Goal: Task Accomplishment & Management: Complete application form

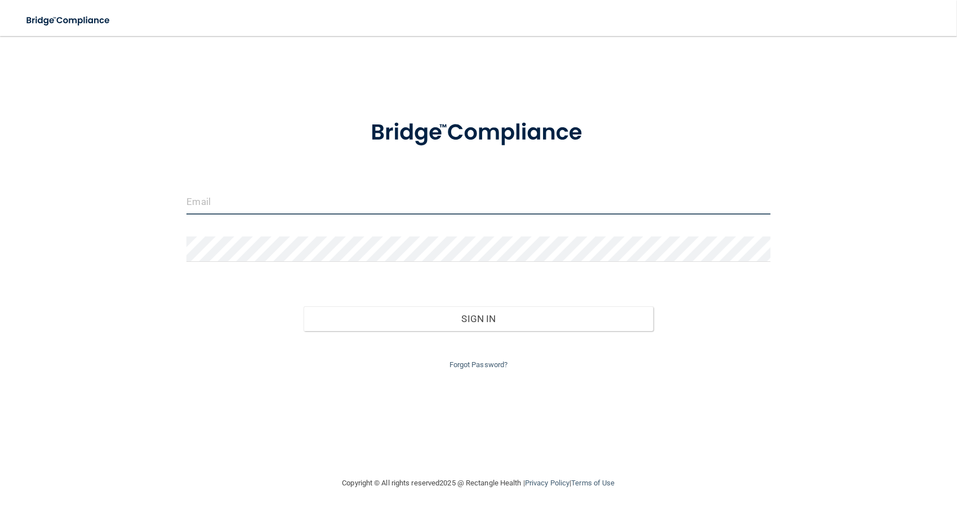
click at [298, 207] on input "email" at bounding box center [479, 201] width 584 height 25
type input "cmofforeinheimer@aol.com"
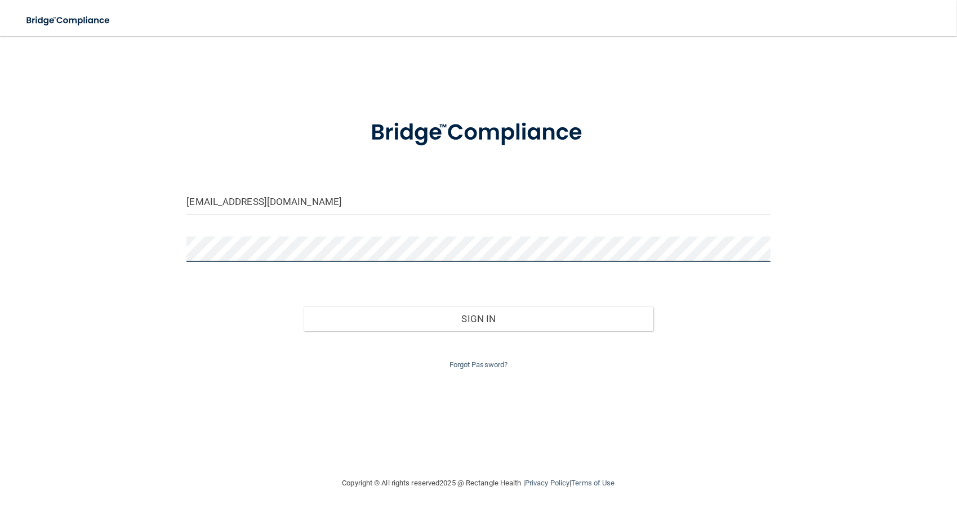
click at [304, 307] on button "Sign In" at bounding box center [479, 319] width 350 height 25
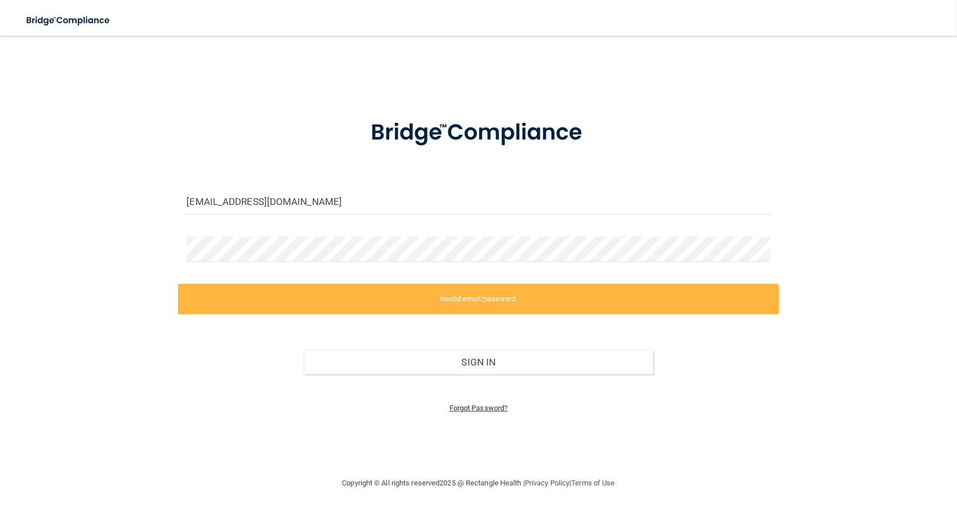
click at [489, 407] on link "Forgot Password?" at bounding box center [479, 408] width 59 height 8
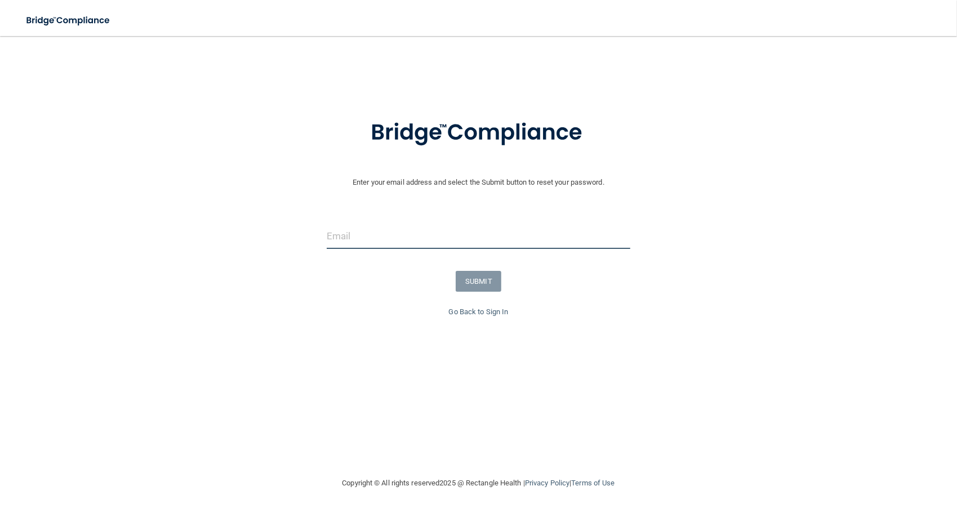
click at [385, 240] on input "email" at bounding box center [479, 236] width 304 height 25
type input "cmofforeinheimer@aol.com"
click at [475, 278] on button "SUBMIT" at bounding box center [479, 281] width 46 height 21
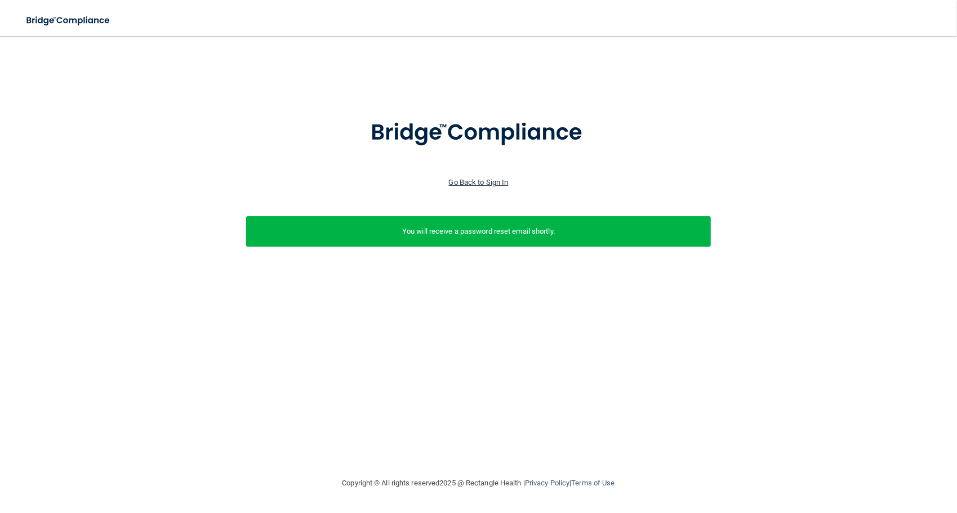
click at [478, 179] on link "Go Back to Sign In" at bounding box center [479, 182] width 60 height 8
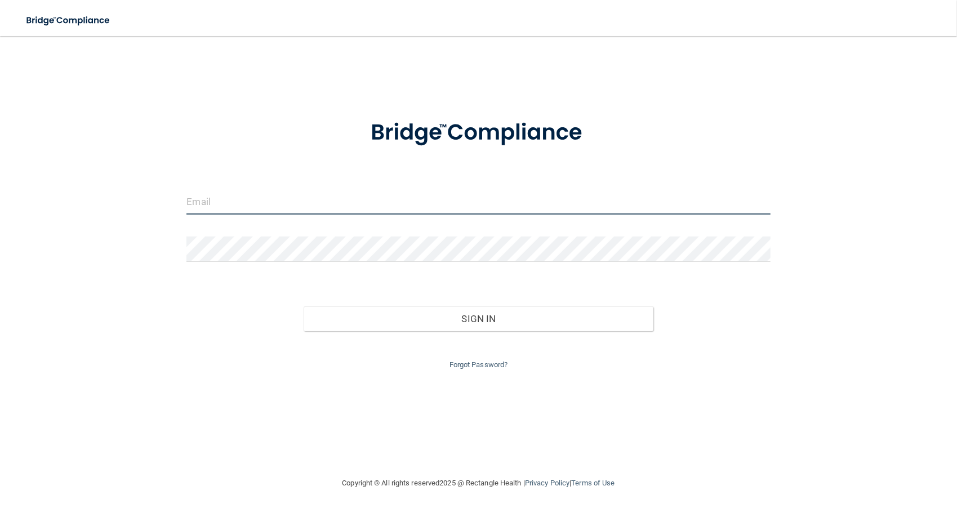
click at [286, 200] on input "email" at bounding box center [479, 201] width 584 height 25
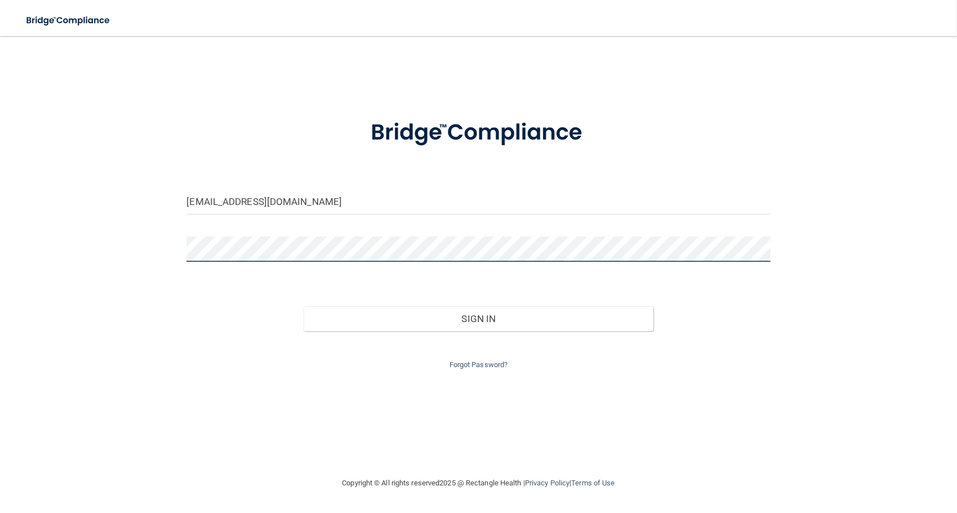
click at [304, 307] on button "Sign In" at bounding box center [479, 319] width 350 height 25
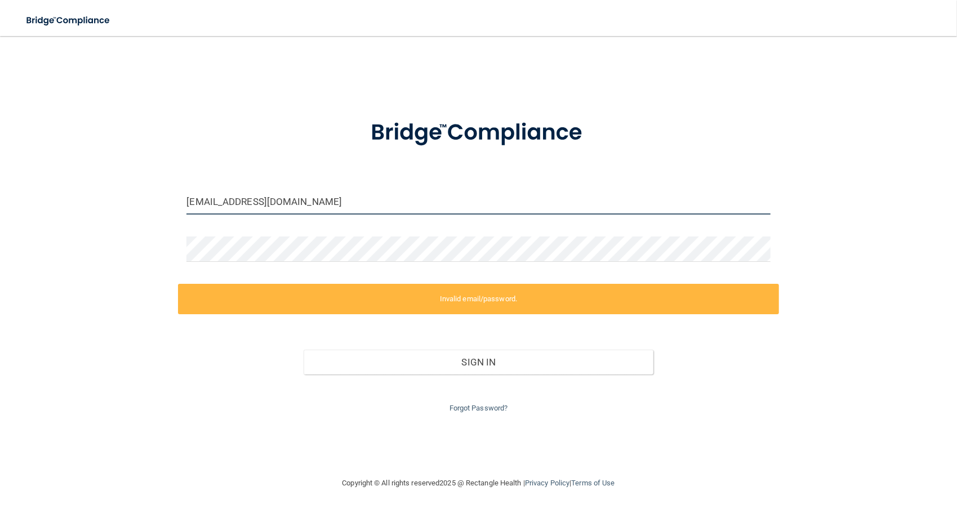
click at [349, 193] on input "[EMAIL_ADDRESS][DOMAIN_NAME]" at bounding box center [479, 201] width 584 height 25
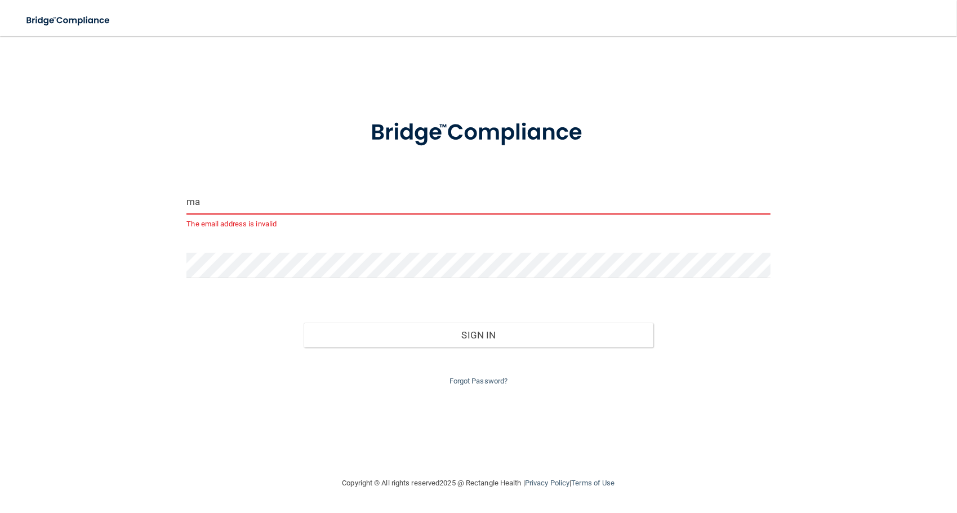
type input "m"
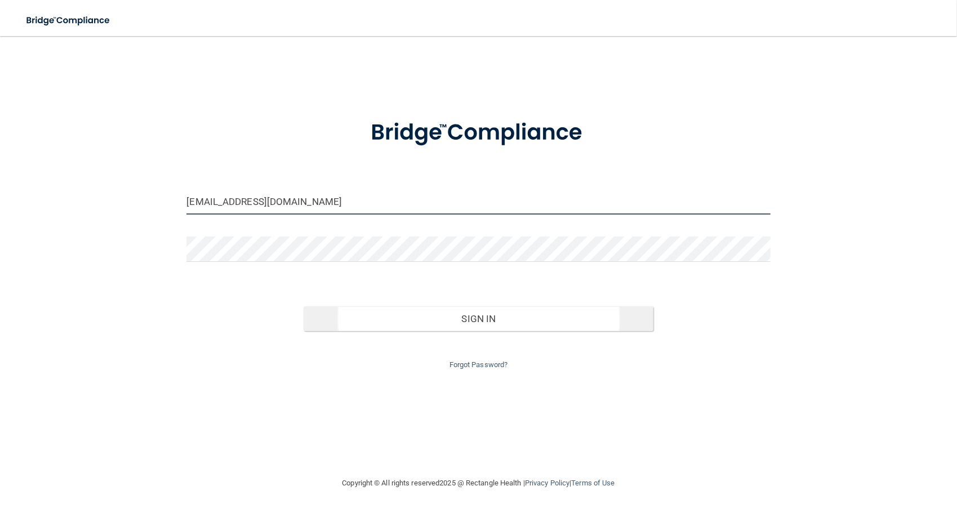
type input "cmofforeinheimer@aol.com"
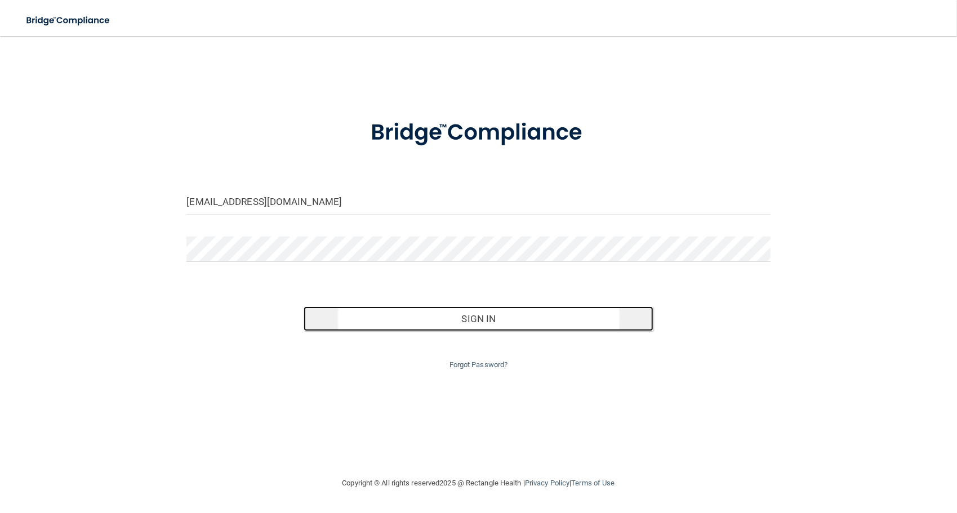
click at [480, 313] on button "Sign In" at bounding box center [479, 319] width 350 height 25
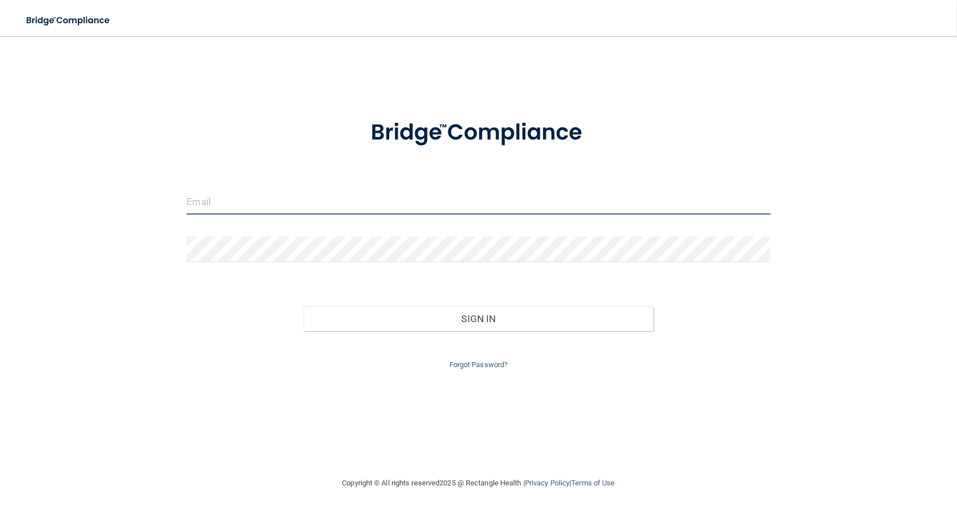
click at [216, 210] on input "email" at bounding box center [479, 201] width 584 height 25
type input "[EMAIL_ADDRESS][DOMAIN_NAME]"
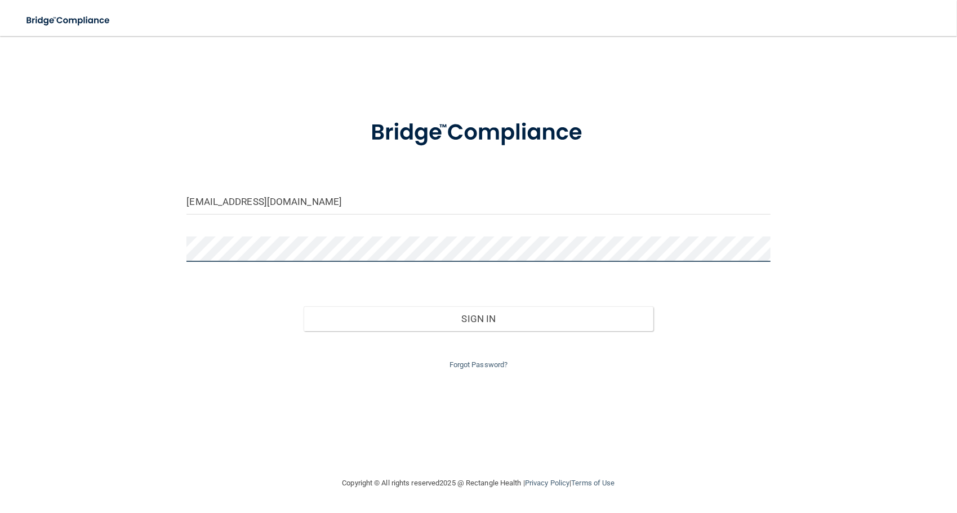
click at [304, 307] on button "Sign In" at bounding box center [479, 319] width 350 height 25
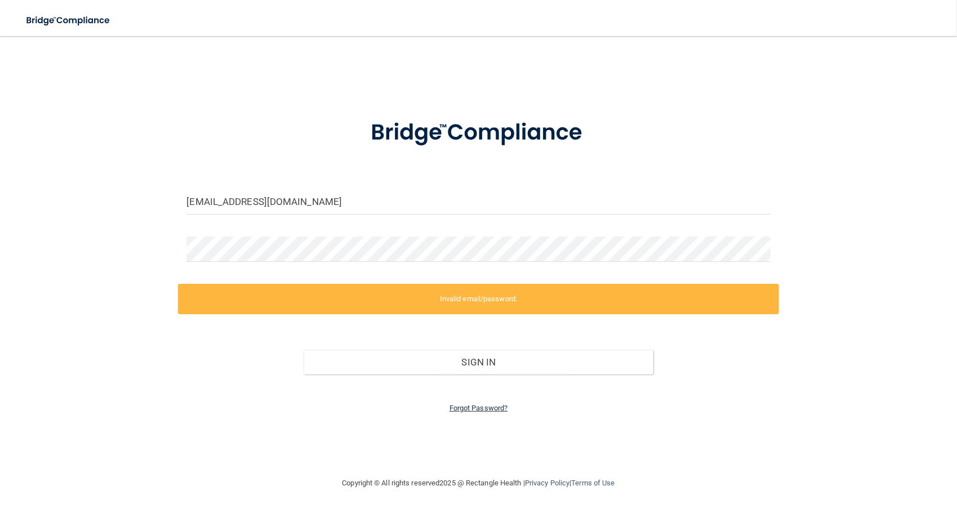
click at [467, 405] on link "Forgot Password?" at bounding box center [479, 408] width 59 height 8
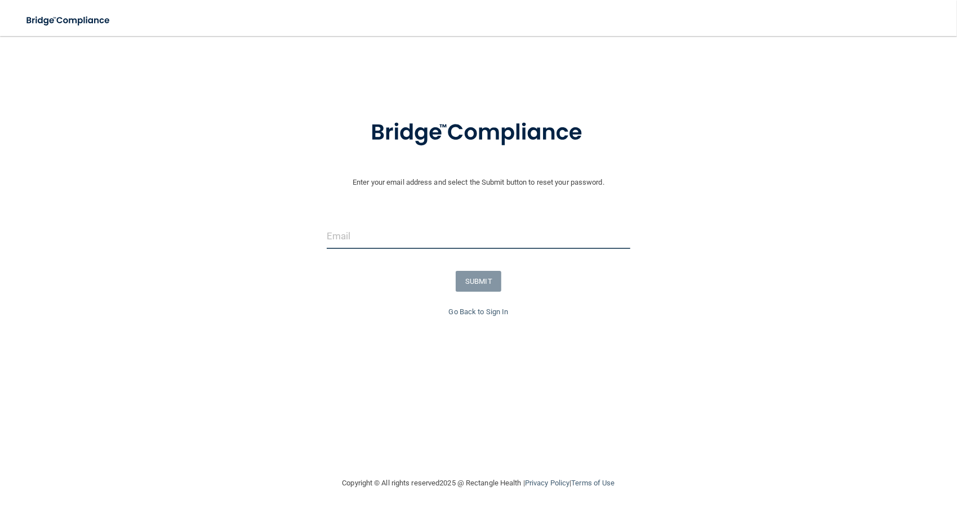
click at [394, 235] on input "email" at bounding box center [479, 236] width 304 height 25
type input "[EMAIL_ADDRESS][DOMAIN_NAME]"
click at [473, 282] on button "SUBMIT" at bounding box center [479, 281] width 46 height 21
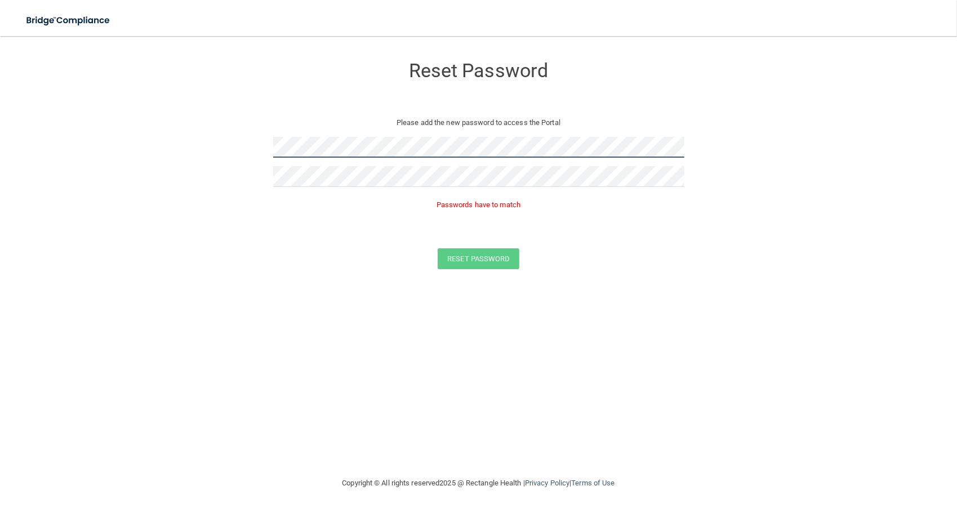
click at [205, 144] on form "Reset Password Please add the new password to access the Portal Passwords have …" at bounding box center [479, 165] width 912 height 236
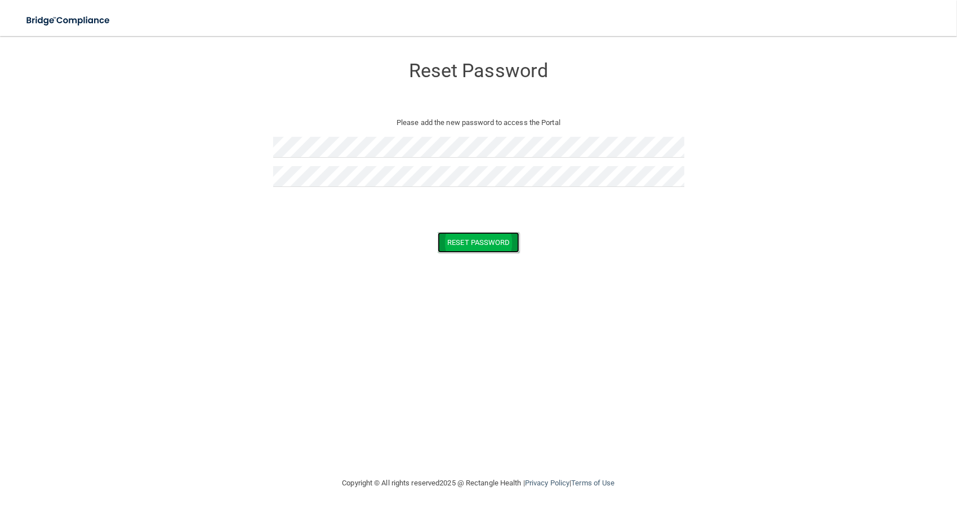
click at [468, 234] on button "Reset Password" at bounding box center [478, 242] width 81 height 21
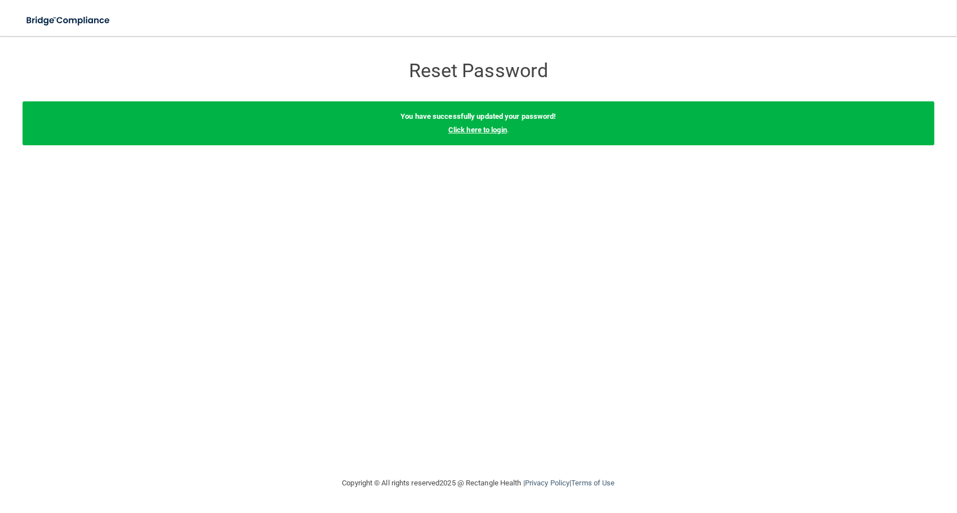
click at [468, 130] on link "Click here to login" at bounding box center [478, 130] width 59 height 8
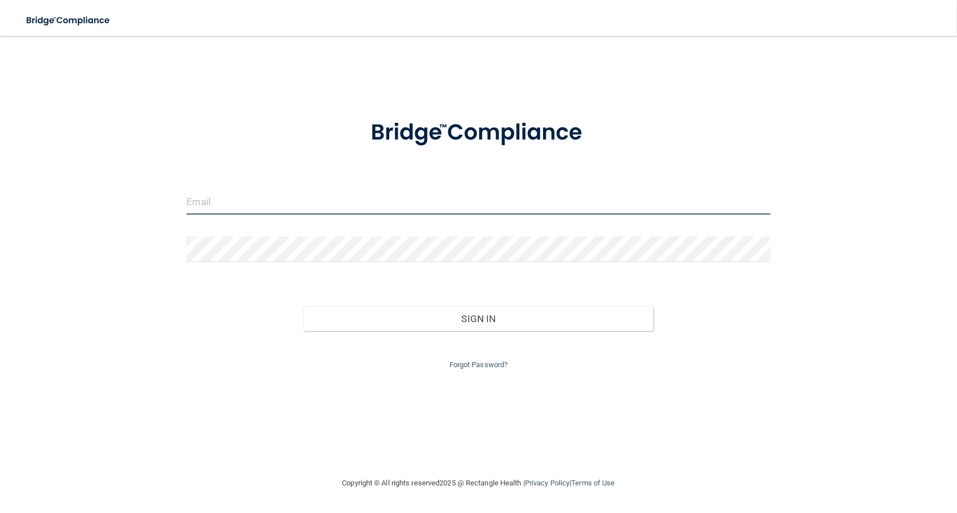
click at [348, 210] on input "email" at bounding box center [479, 201] width 584 height 25
type input "[EMAIL_ADDRESS][DOMAIN_NAME]"
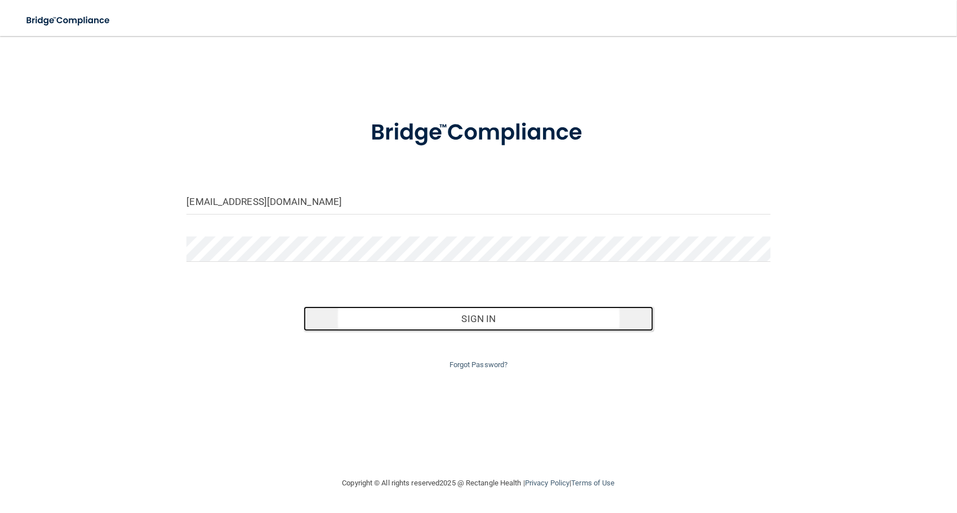
click at [469, 316] on button "Sign In" at bounding box center [479, 319] width 350 height 25
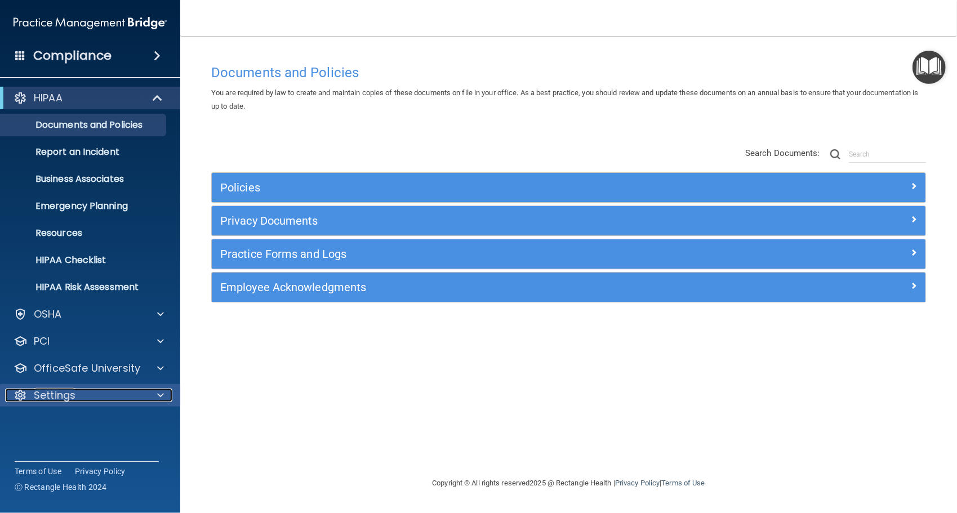
click at [76, 393] on div "Settings" at bounding box center [75, 396] width 140 height 14
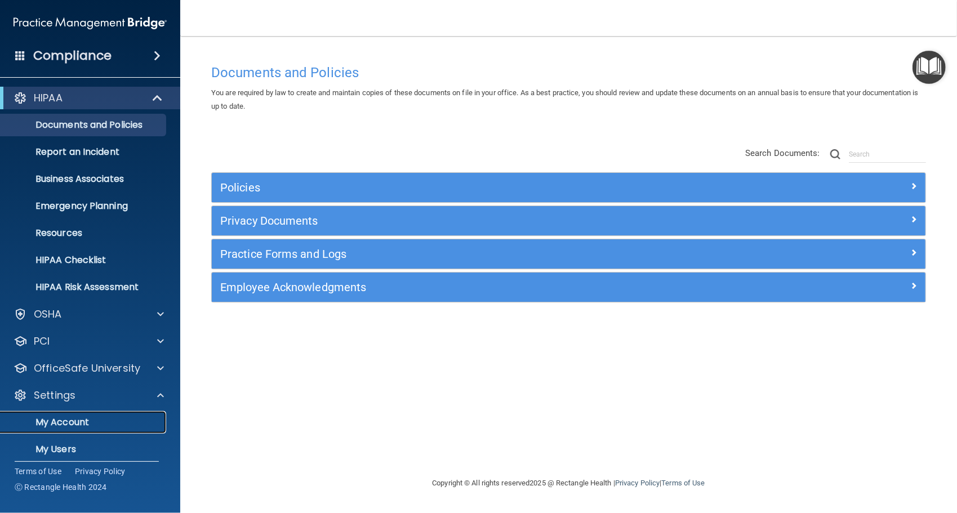
click at [69, 419] on p "My Account" at bounding box center [84, 422] width 154 height 11
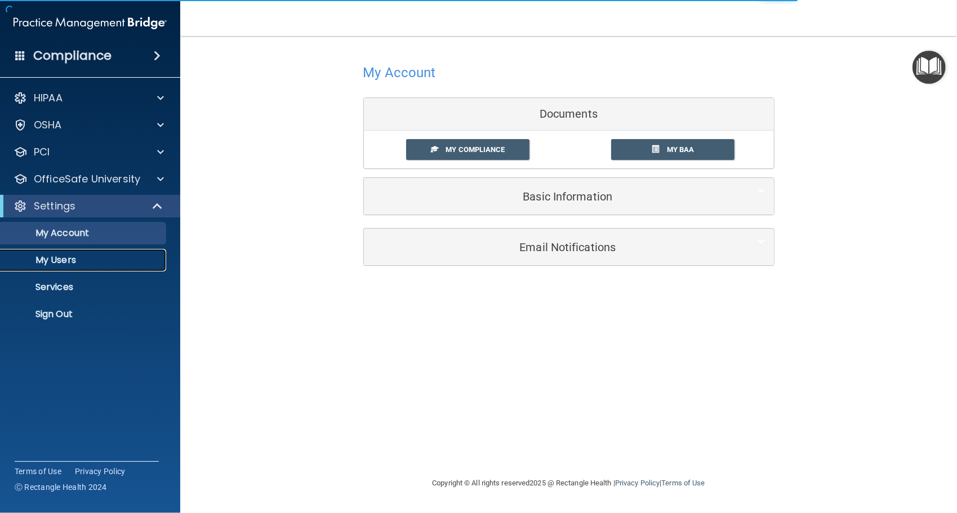
click at [67, 259] on p "My Users" at bounding box center [84, 260] width 154 height 11
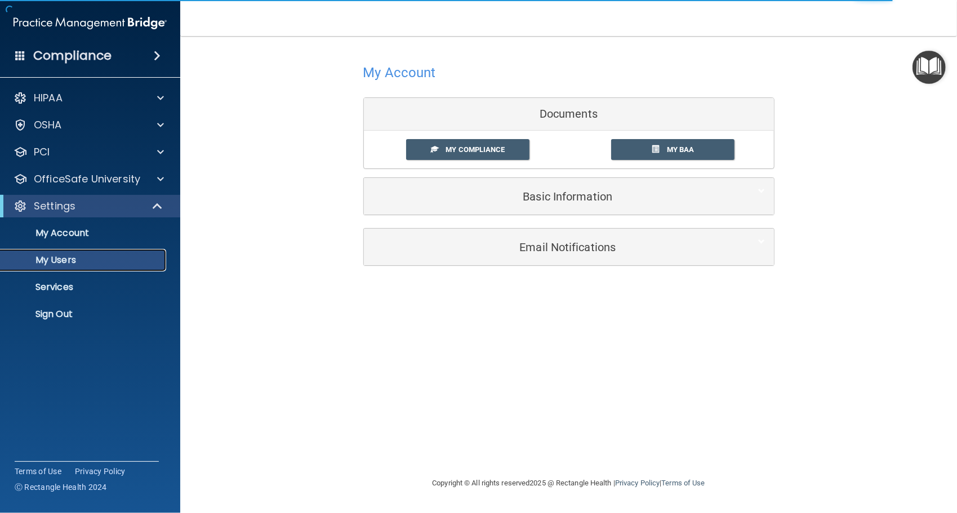
click at [69, 260] on p "My Users" at bounding box center [84, 260] width 154 height 11
select select "20"
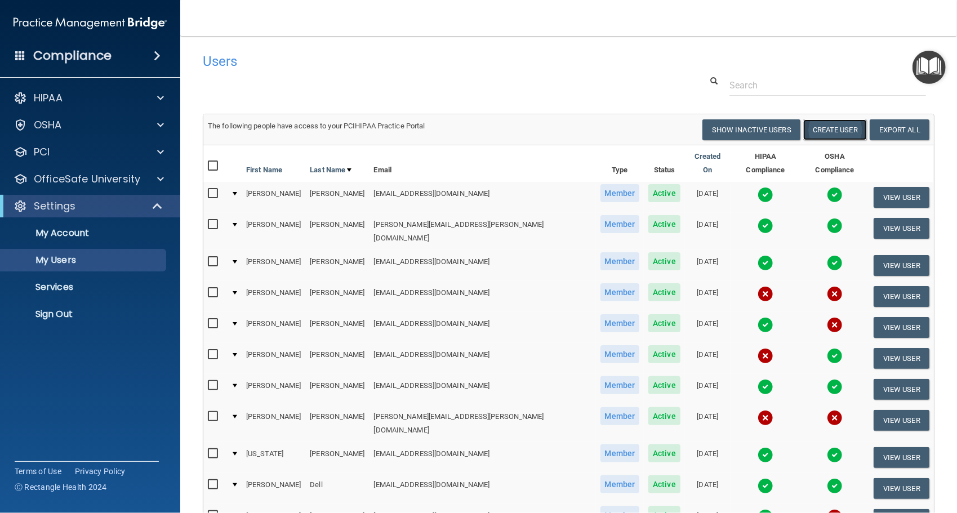
click at [822, 126] on button "Create User" at bounding box center [836, 129] width 64 height 21
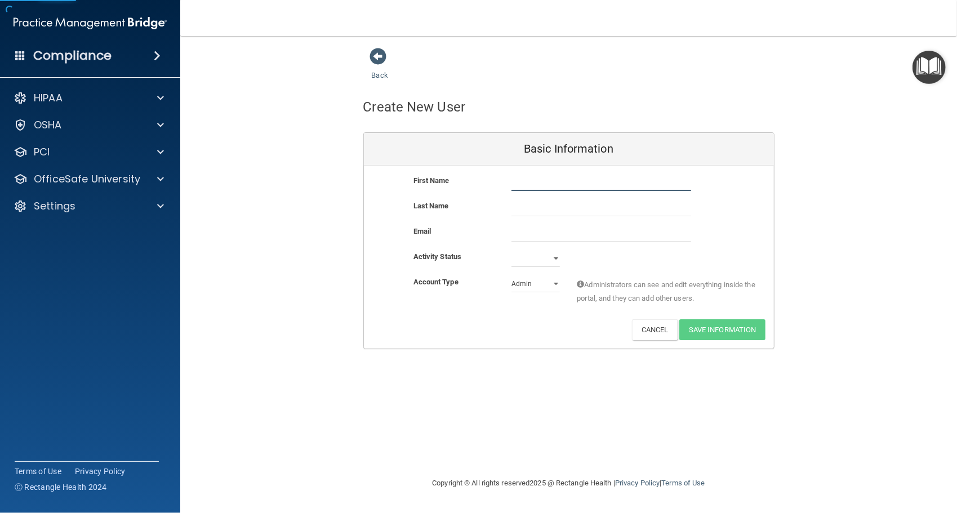
click at [530, 184] on input "text" at bounding box center [602, 182] width 180 height 17
type input "Nina"
type input "Franciotti"
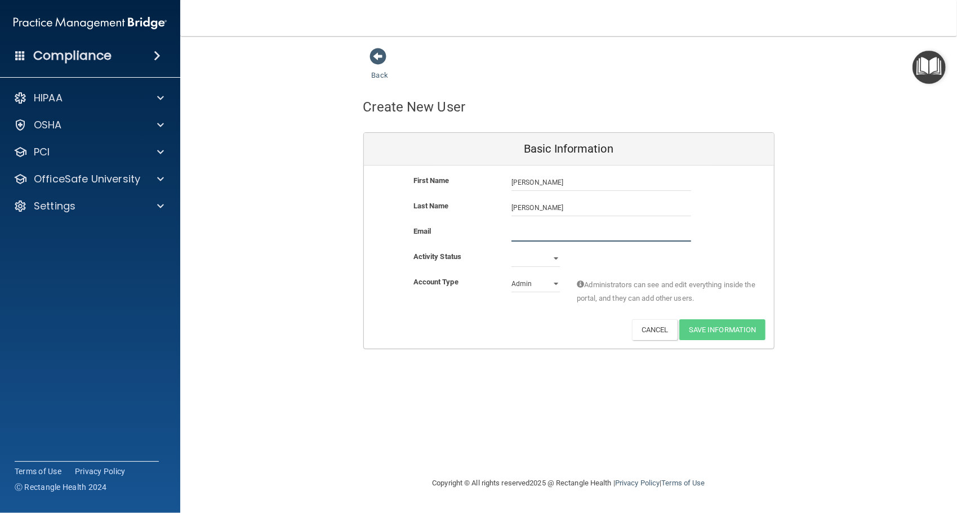
click at [557, 232] on input "email" at bounding box center [602, 233] width 180 height 17
type input "Ninab68@yahoo.com"
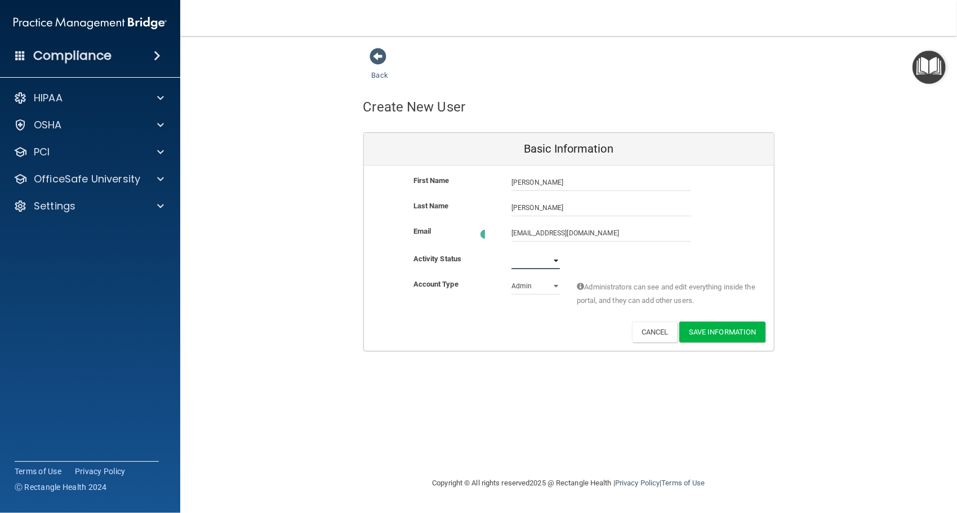
click at [556, 259] on select "Active Inactive" at bounding box center [536, 260] width 48 height 17
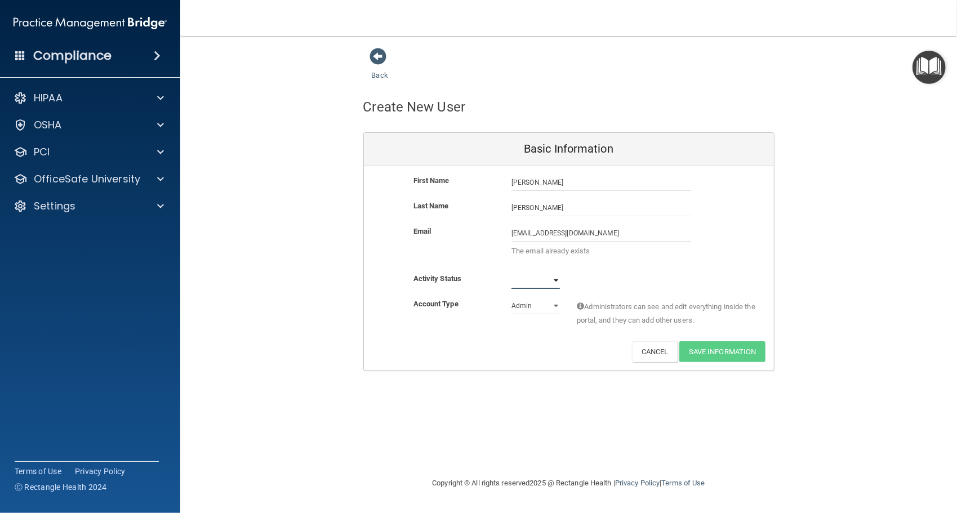
select select "active"
click at [512, 272] on select "Active Inactive" at bounding box center [536, 280] width 48 height 17
click at [557, 305] on select "Admin Member" at bounding box center [536, 306] width 48 height 17
select select "practice_member"
click at [512, 298] on select "Admin Member" at bounding box center [536, 306] width 48 height 17
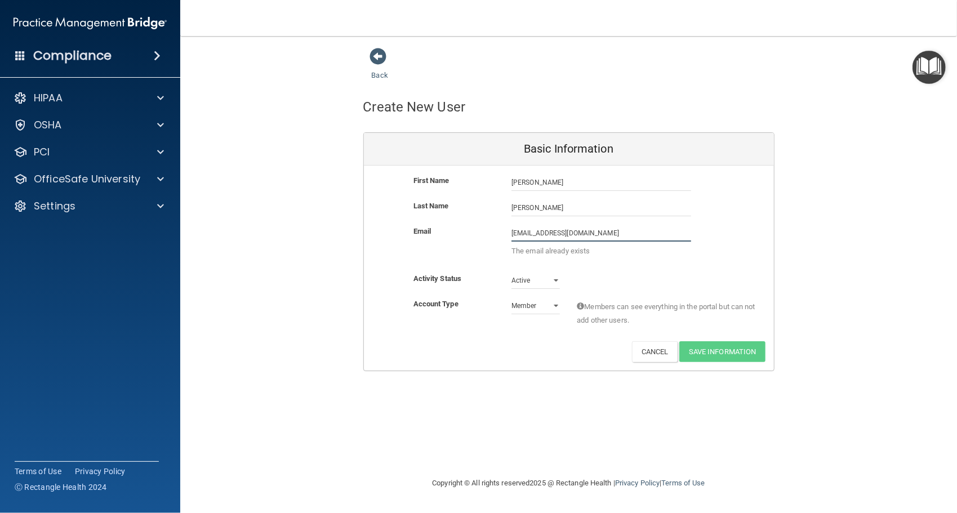
click at [584, 229] on input "Ninab68@yahoo.com" at bounding box center [602, 233] width 180 height 17
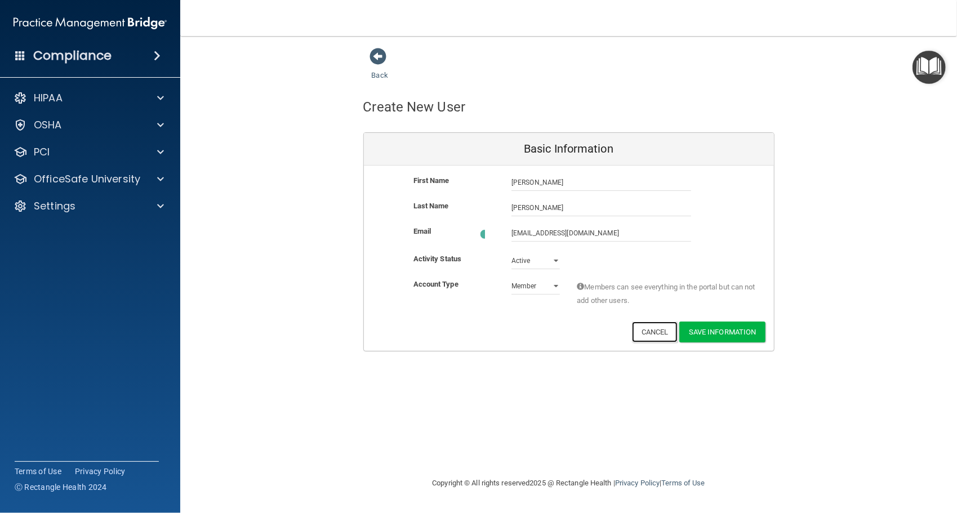
click at [664, 347] on div "First Name Nina Franciotti Nina Last Name Franciotti Email Ninab68@yahoo.com Ni…" at bounding box center [569, 258] width 410 height 185
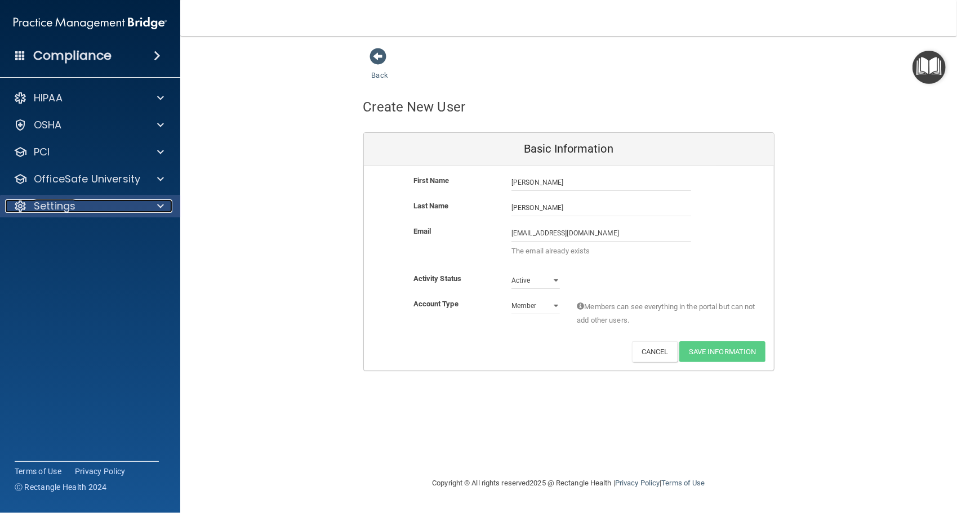
click at [61, 201] on p "Settings" at bounding box center [55, 206] width 42 height 14
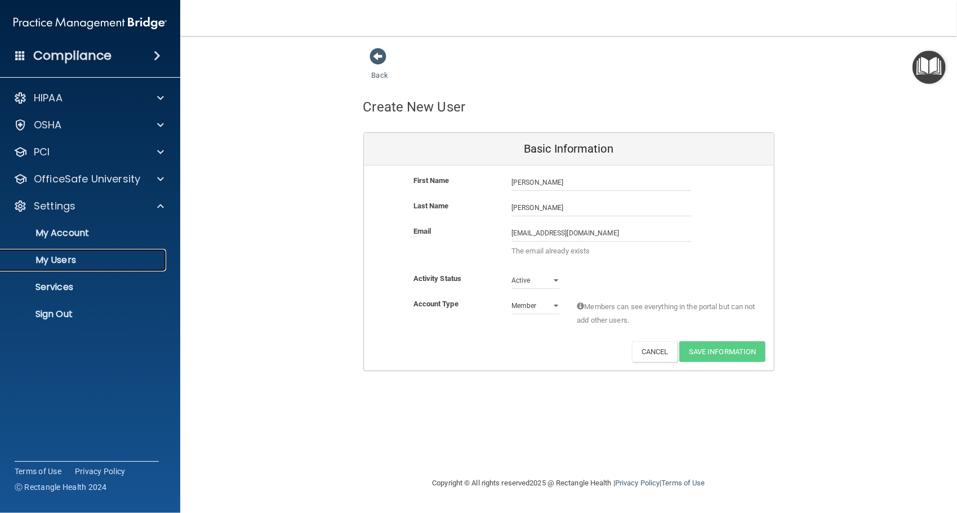
click at [56, 257] on p "My Users" at bounding box center [84, 260] width 154 height 11
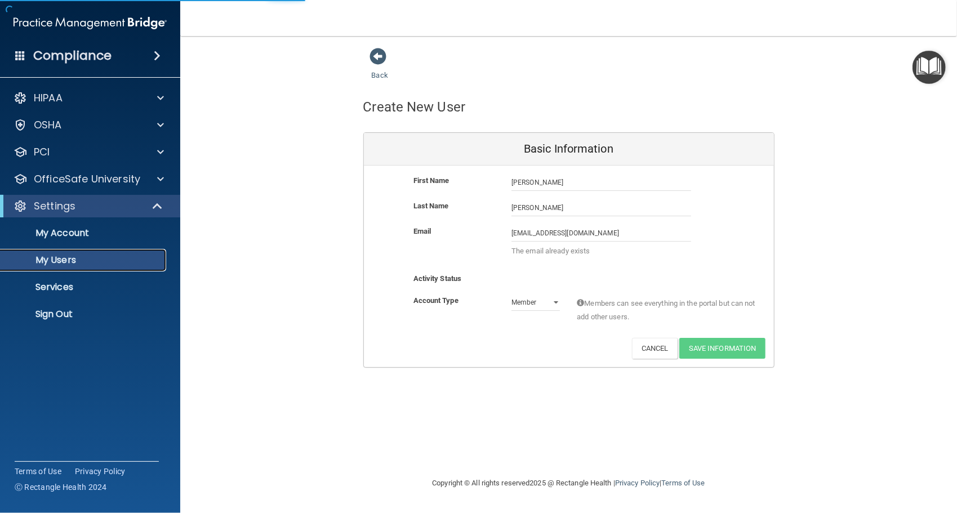
select select "20"
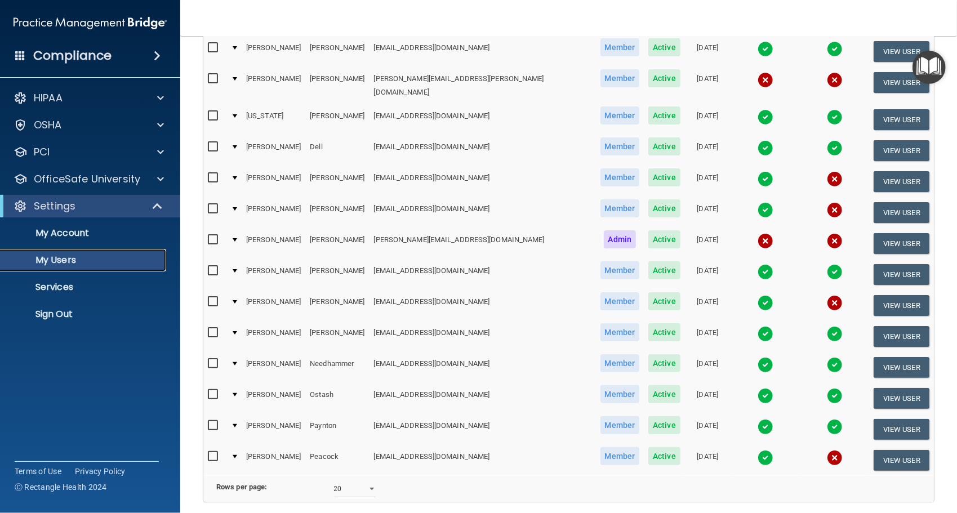
scroll to position [394, 0]
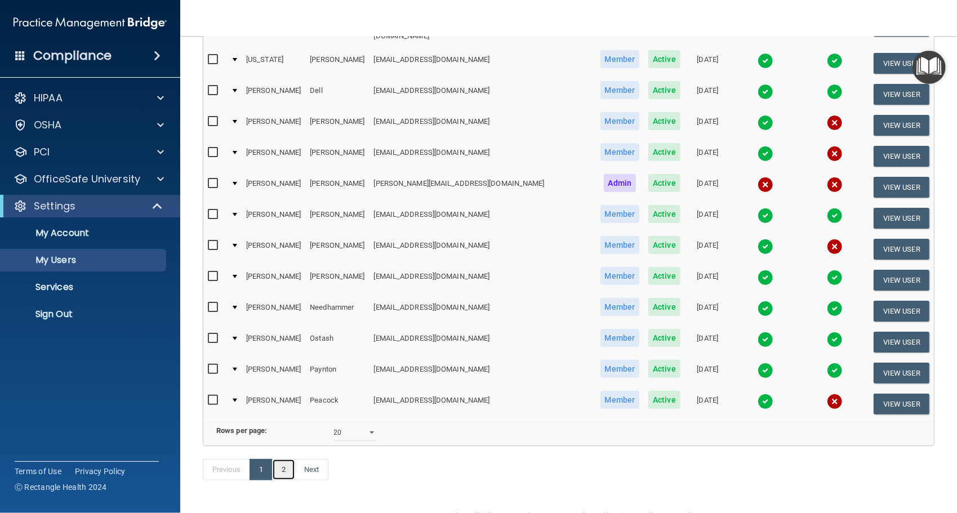
click at [285, 459] on link "2" at bounding box center [283, 469] width 23 height 21
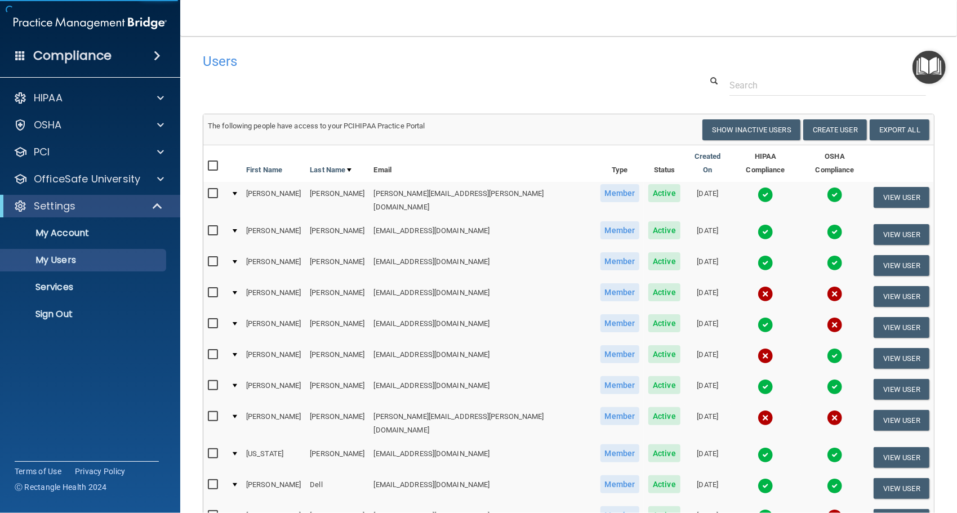
select select "20"
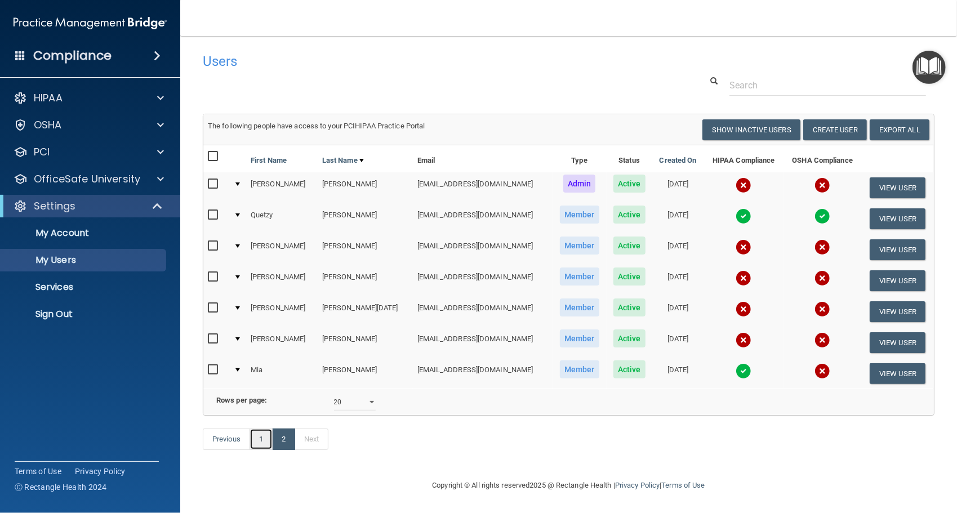
click at [259, 450] on link "1" at bounding box center [261, 439] width 23 height 21
select select "20"
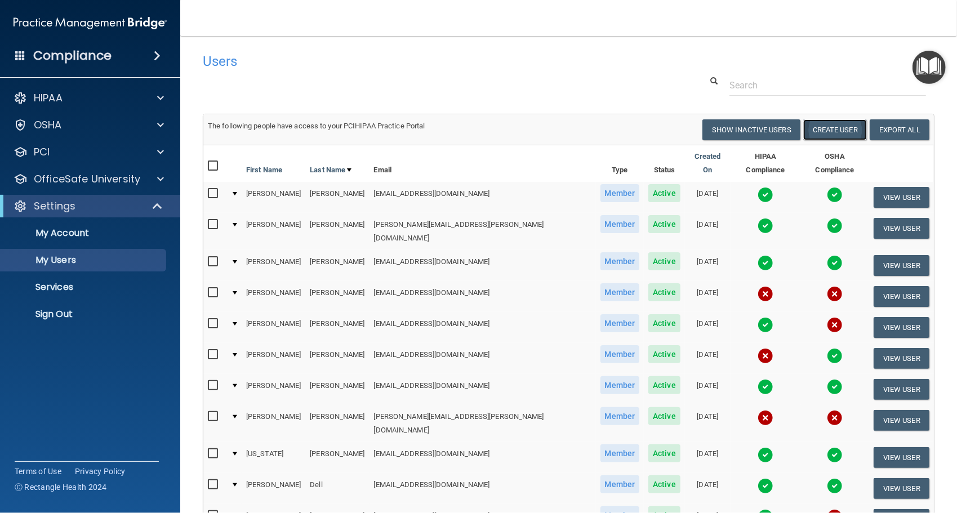
click at [838, 125] on button "Create User" at bounding box center [836, 129] width 64 height 21
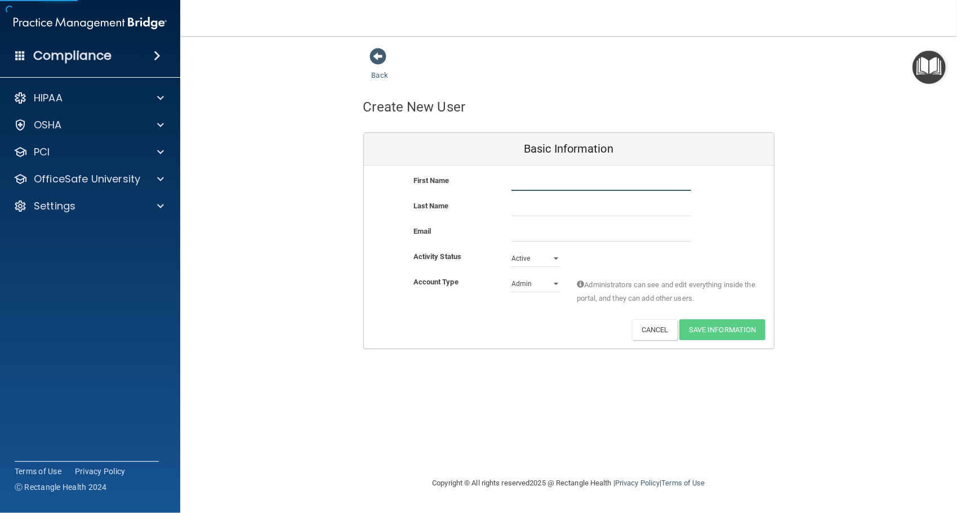
click at [530, 183] on input "text" at bounding box center [602, 182] width 180 height 17
type input "Nina"
type input "Franciotti"
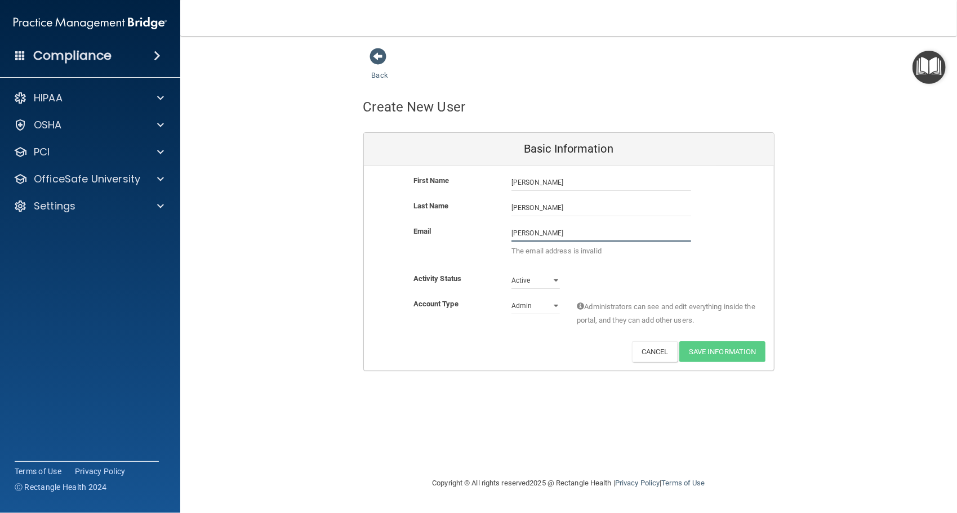
type input "Ninab68@yahoo.com"
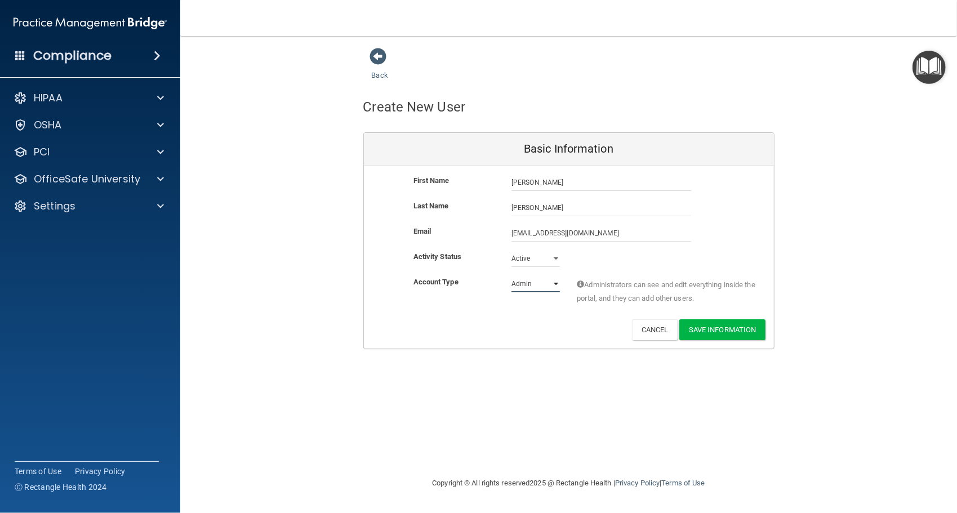
click at [554, 281] on select "Admin Member" at bounding box center [536, 284] width 48 height 17
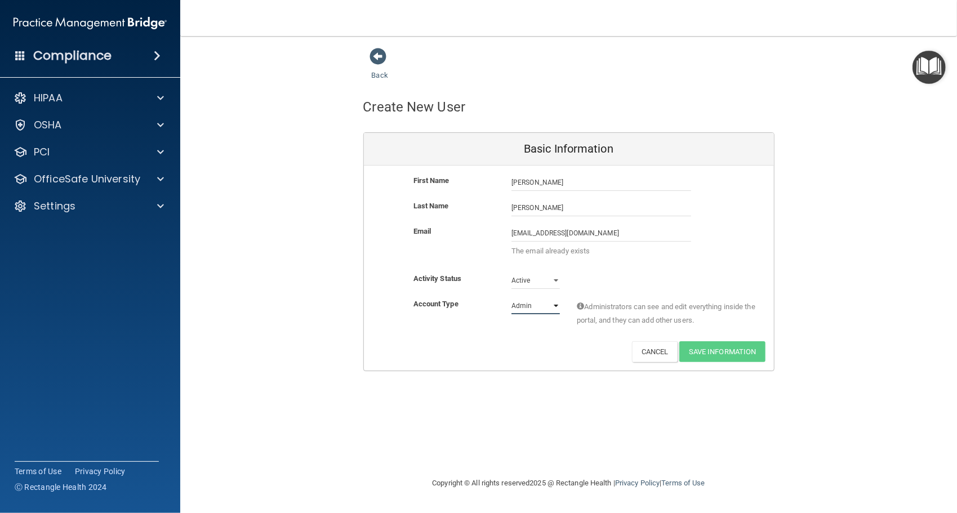
select select "practice_member"
click at [512, 298] on select "Admin Member" at bounding box center [536, 306] width 48 height 17
click at [559, 281] on select "Active Inactive" at bounding box center [536, 280] width 48 height 17
click at [558, 281] on select "Active Inactive" at bounding box center [536, 280] width 48 height 17
click at [655, 348] on button "Cancel" at bounding box center [655, 351] width 46 height 21
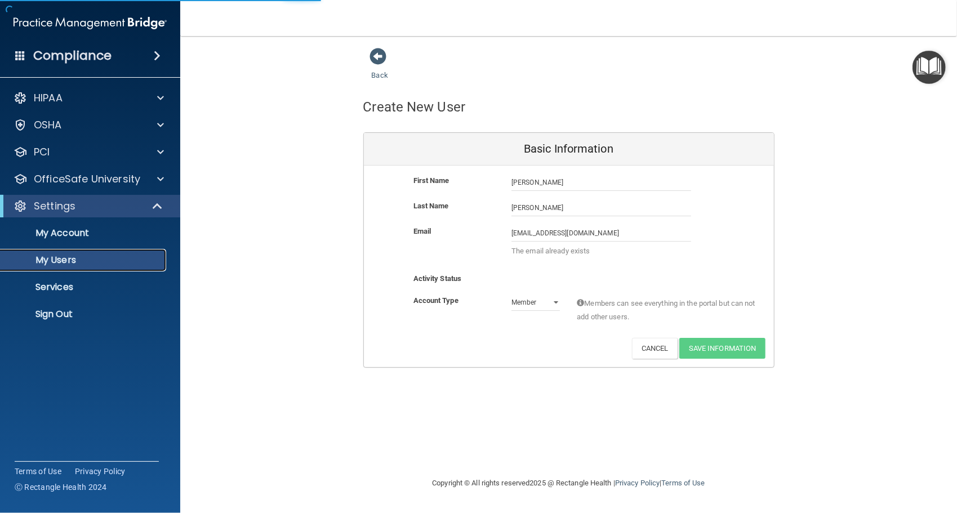
click at [70, 256] on p "My Users" at bounding box center [84, 260] width 154 height 11
select select "20"
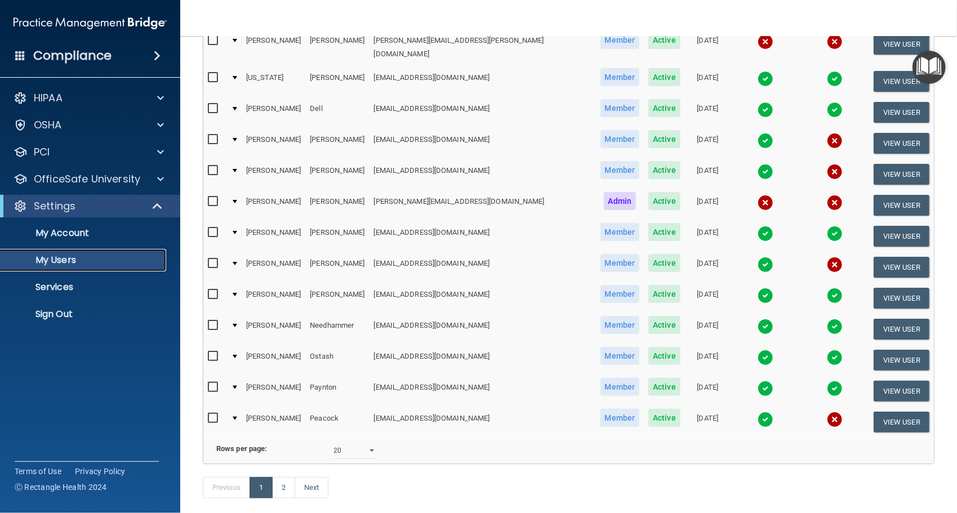
scroll to position [394, 0]
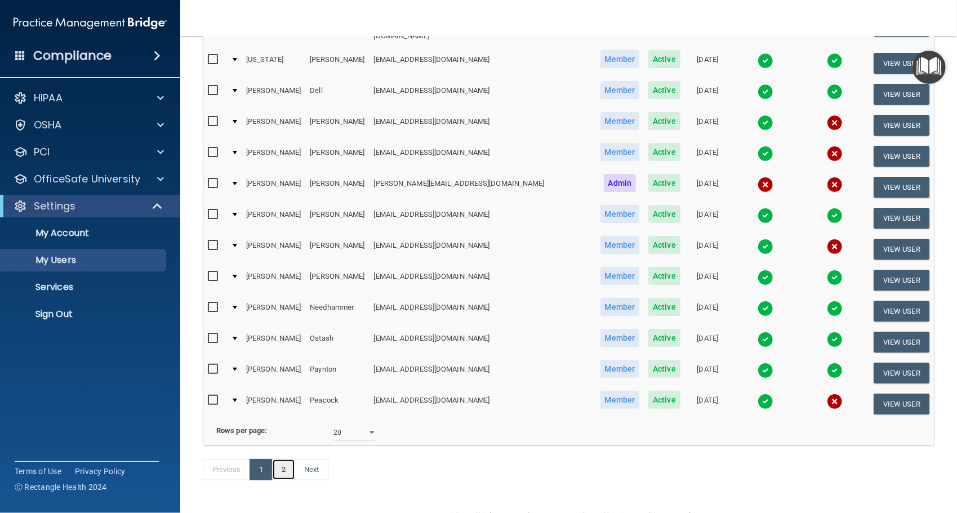
click at [289, 459] on link "2" at bounding box center [283, 469] width 23 height 21
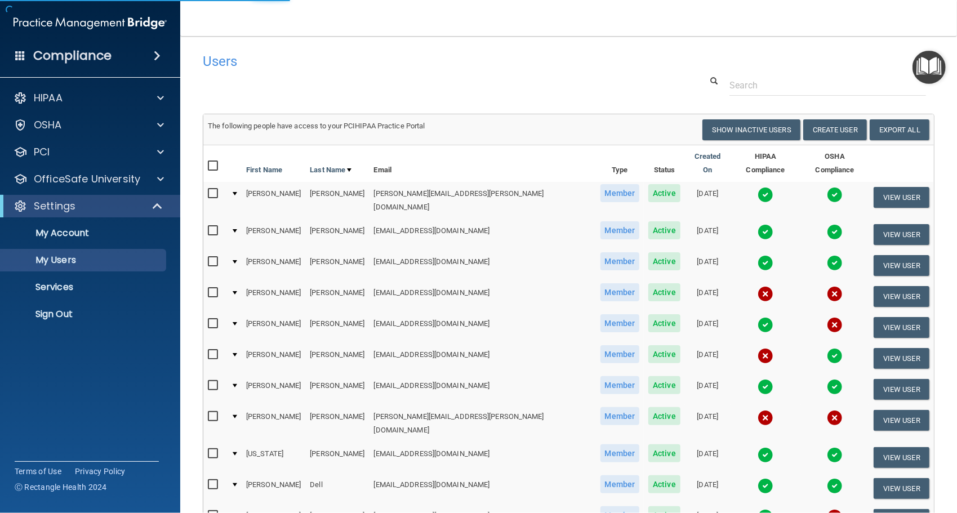
select select "20"
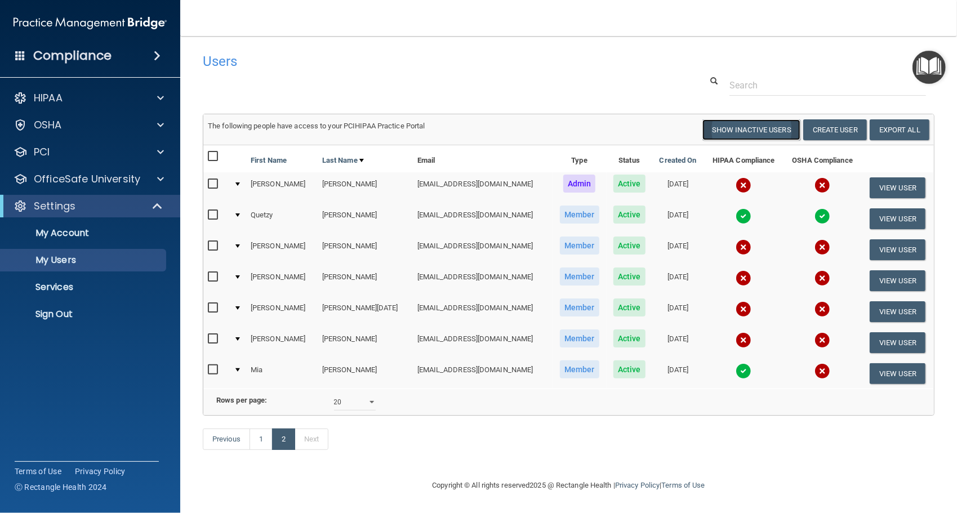
click at [738, 131] on button "Show Inactive Users" at bounding box center [752, 129] width 98 height 21
select select "20"
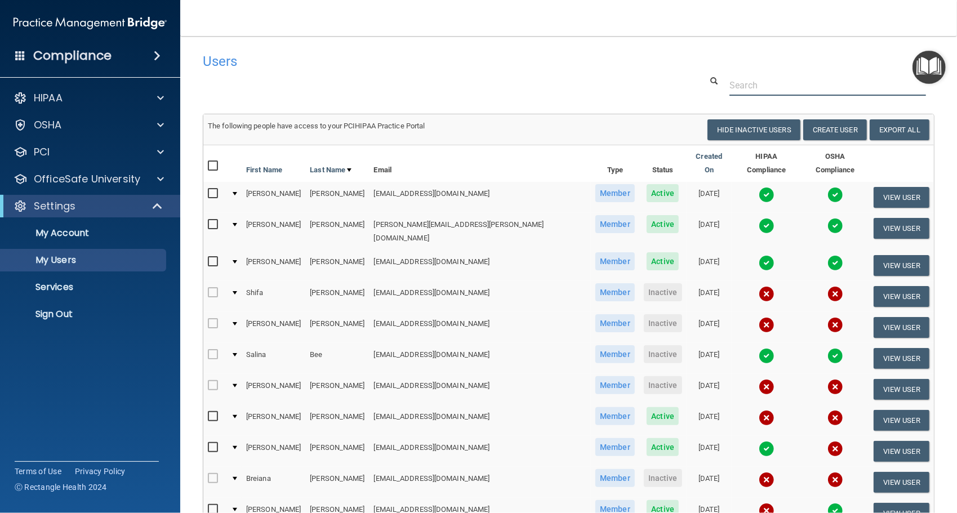
click at [777, 84] on input "text" at bounding box center [828, 85] width 197 height 21
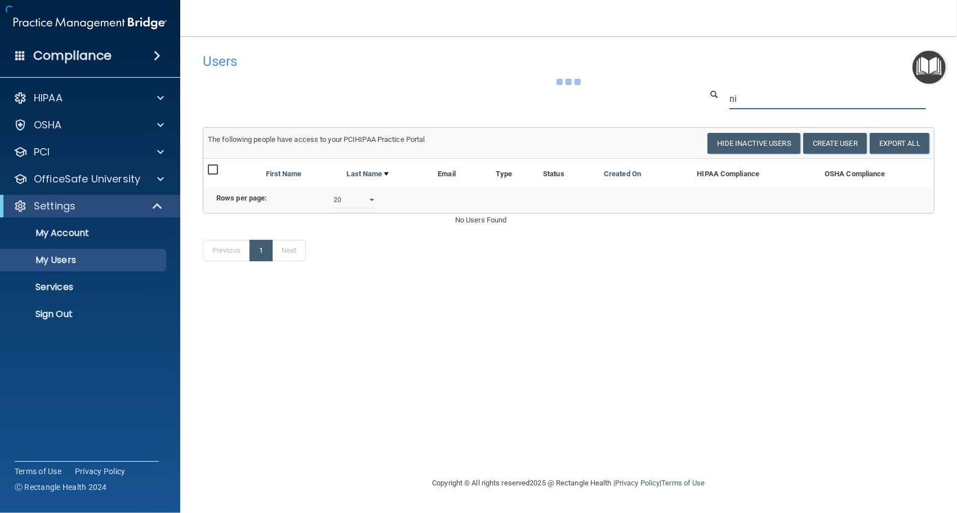
type input "n"
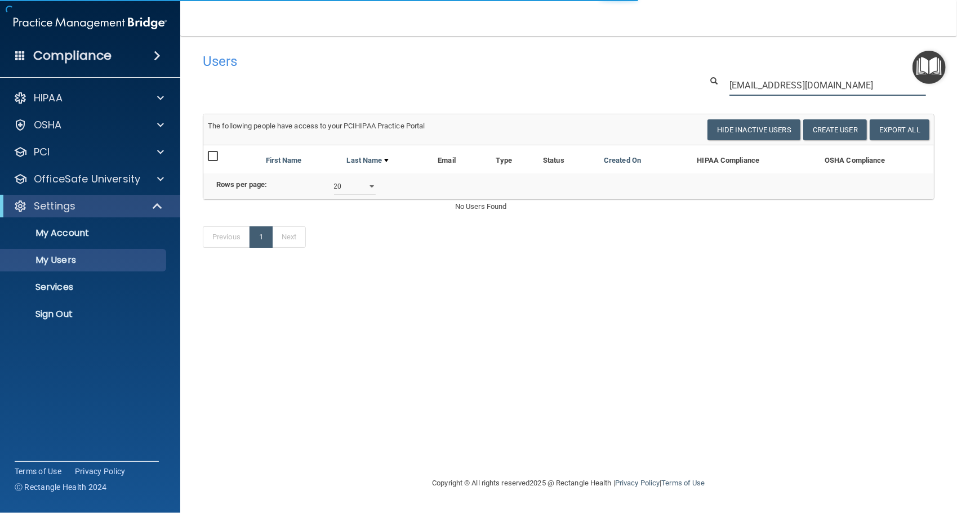
type input "ninab68@yahoo.com"
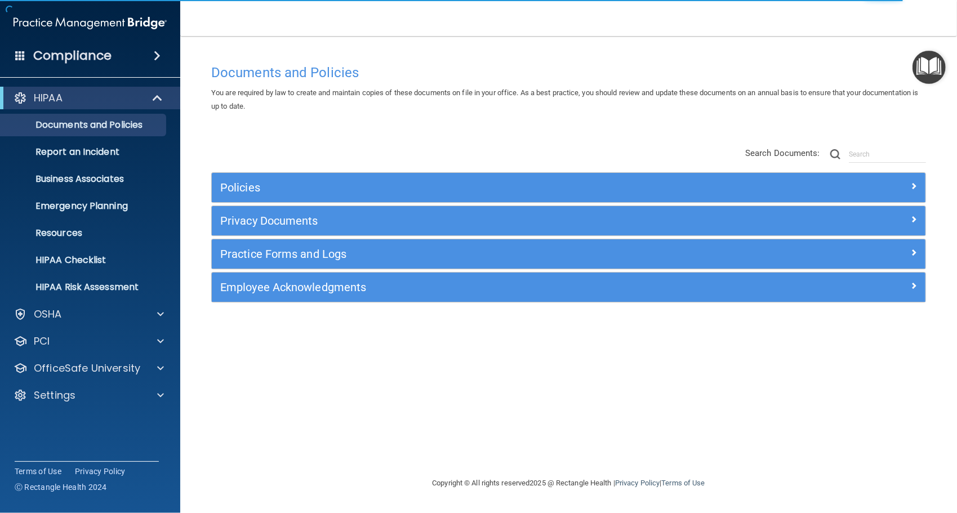
click at [327, 128] on div "Documents and Policies You are required by law to create and maintain copies of…" at bounding box center [569, 268] width 732 height 418
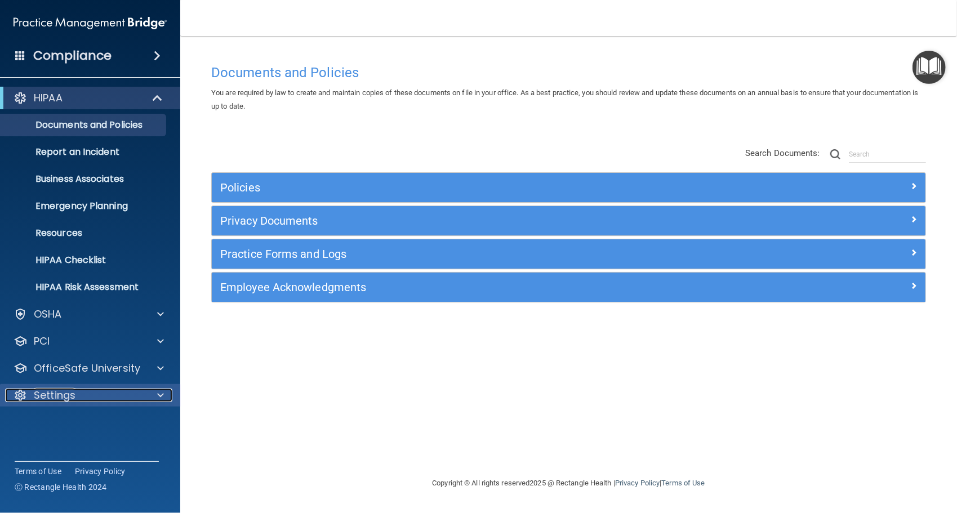
click at [55, 394] on p "Settings" at bounding box center [55, 396] width 42 height 14
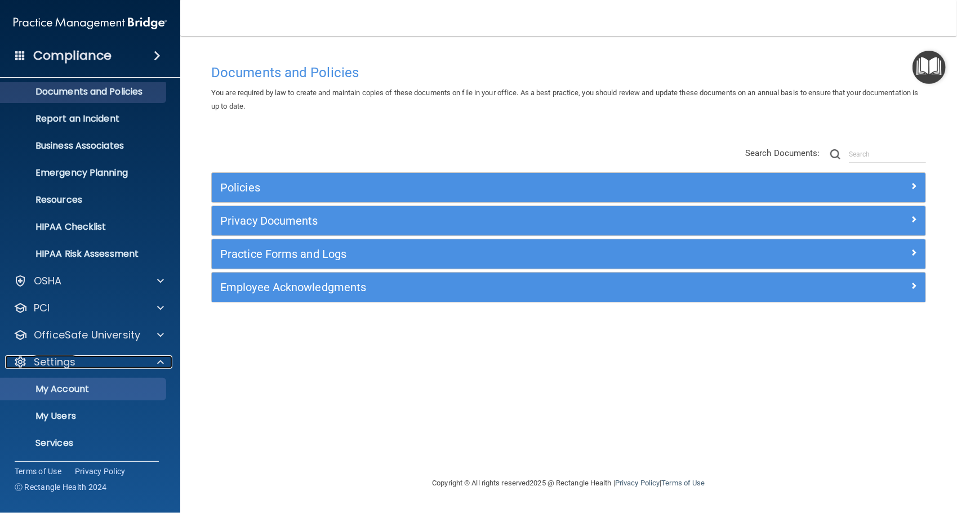
scroll to position [62, 0]
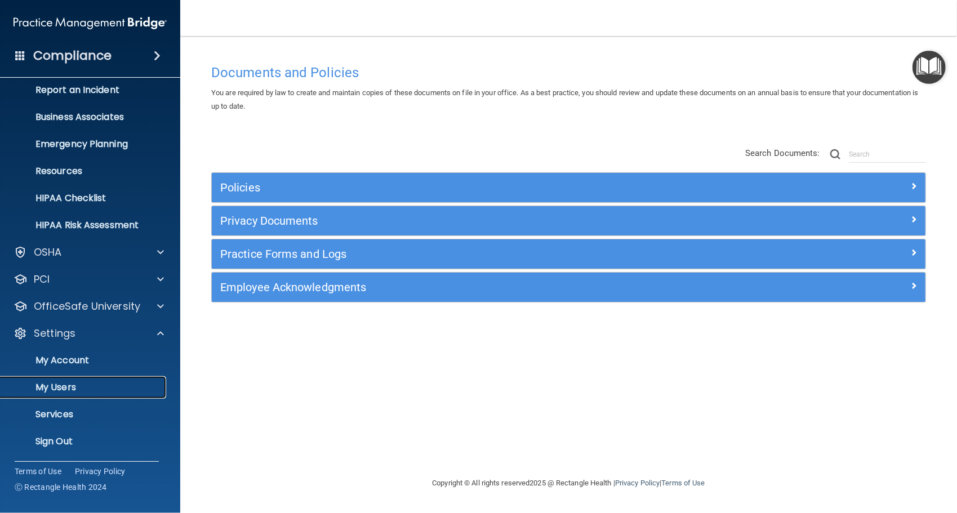
click at [54, 387] on p "My Users" at bounding box center [84, 387] width 154 height 11
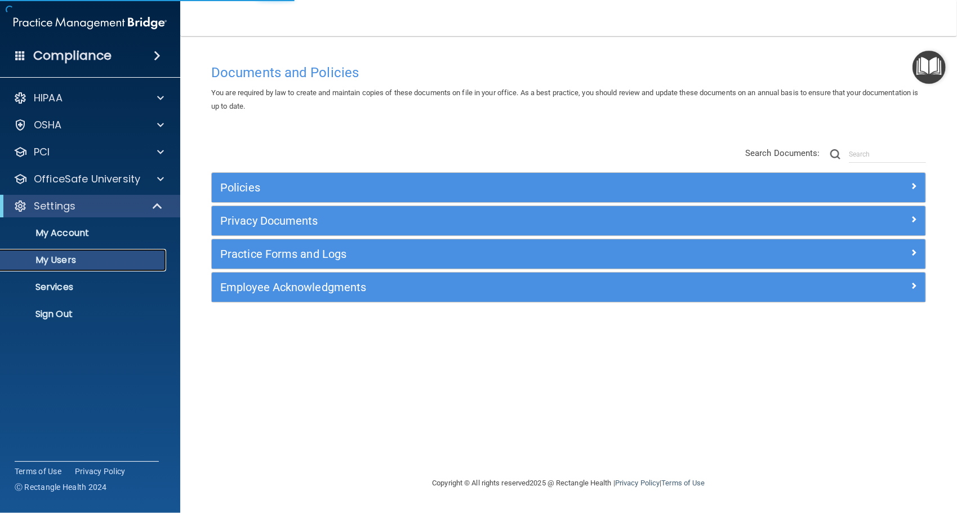
select select "20"
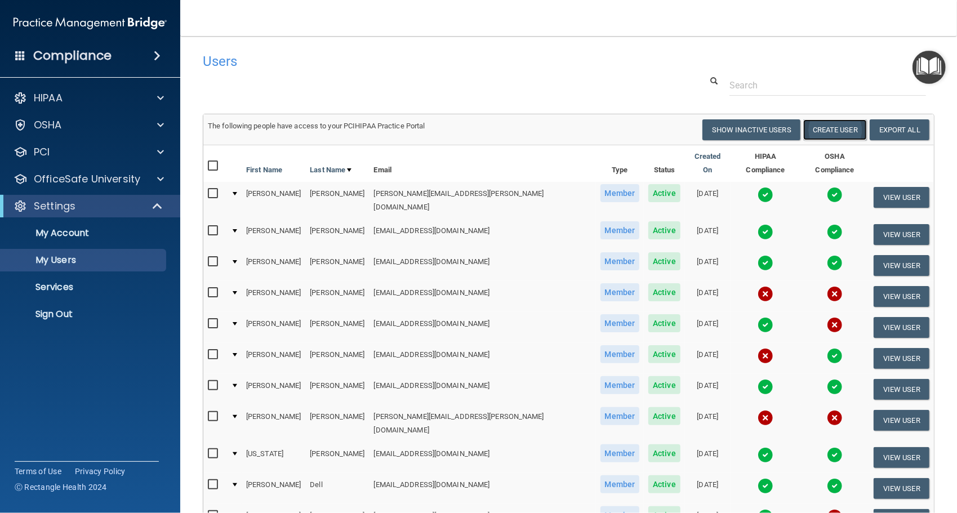
click at [823, 126] on button "Create User" at bounding box center [836, 129] width 64 height 21
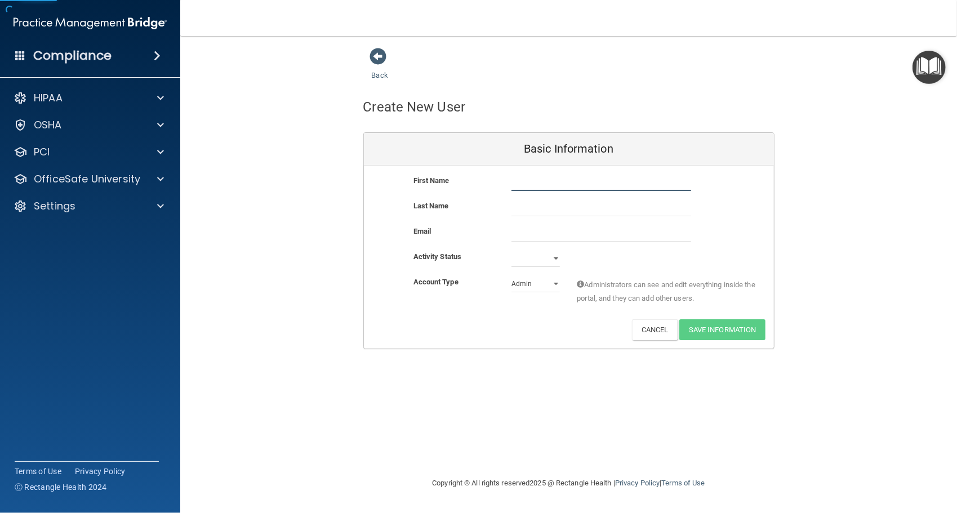
click at [517, 181] on input "text" at bounding box center [602, 182] width 180 height 17
type input "Nina"
click at [533, 207] on input "text" at bounding box center [602, 207] width 180 height 17
type input "Franciotti"
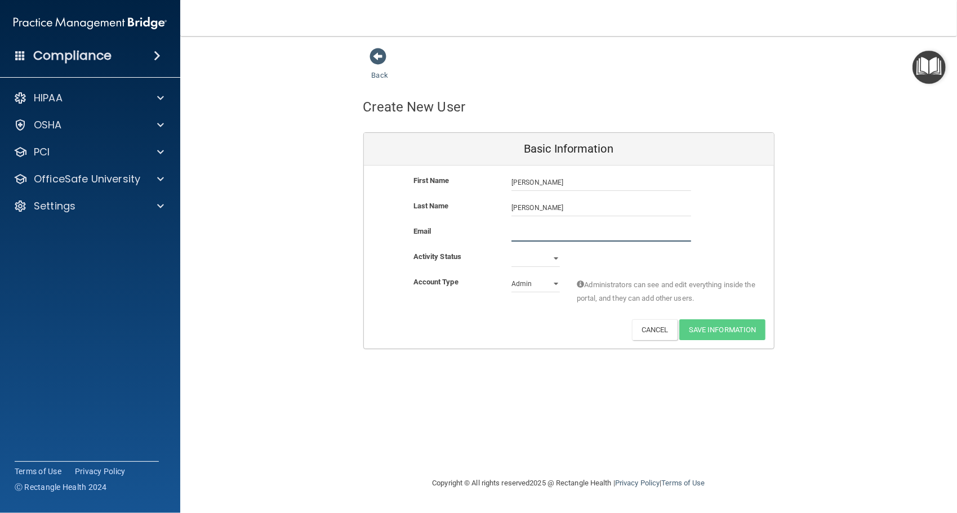
click at [523, 231] on input "email" at bounding box center [602, 233] width 180 height 17
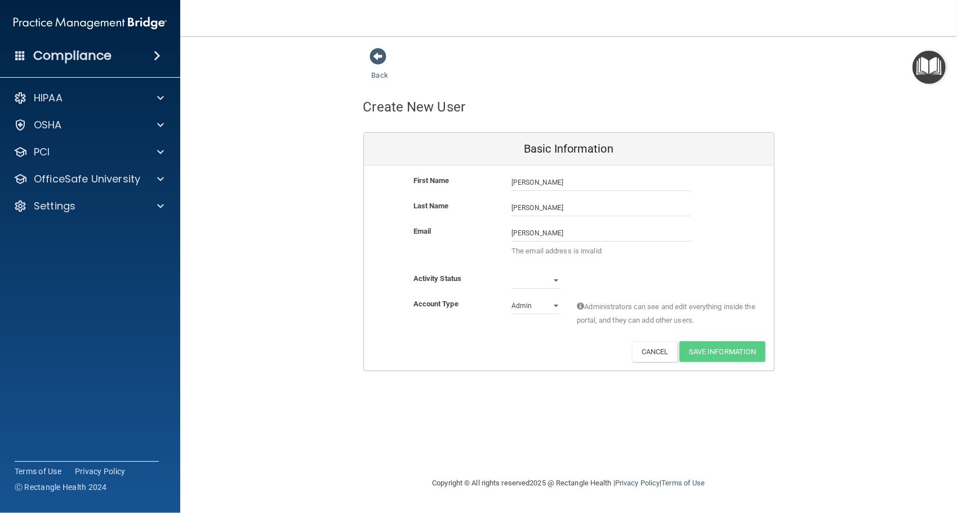
click at [475, 234] on div "Email" at bounding box center [454, 232] width 99 height 14
click at [544, 241] on div "nina The email address is invalid" at bounding box center [601, 244] width 197 height 39
click at [544, 233] on input "nina" at bounding box center [602, 233] width 180 height 17
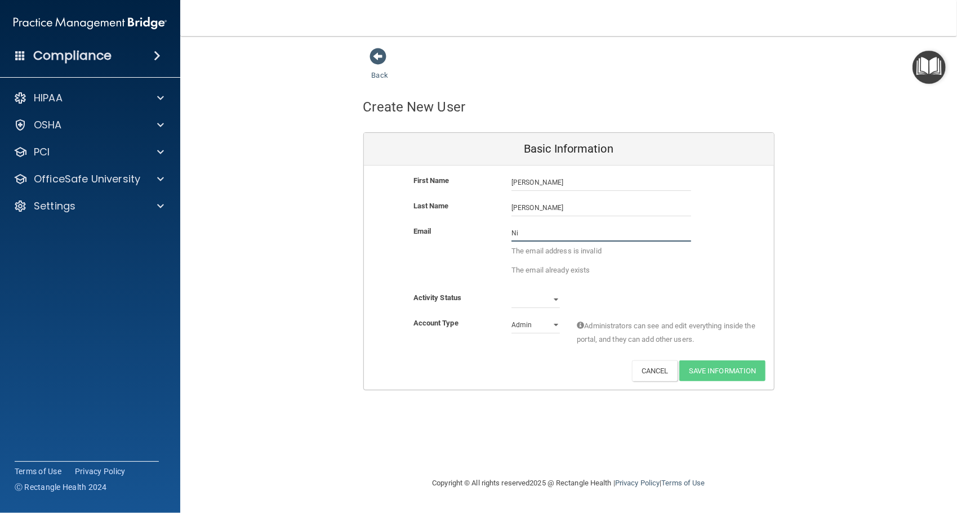
type input "N"
type input "n"
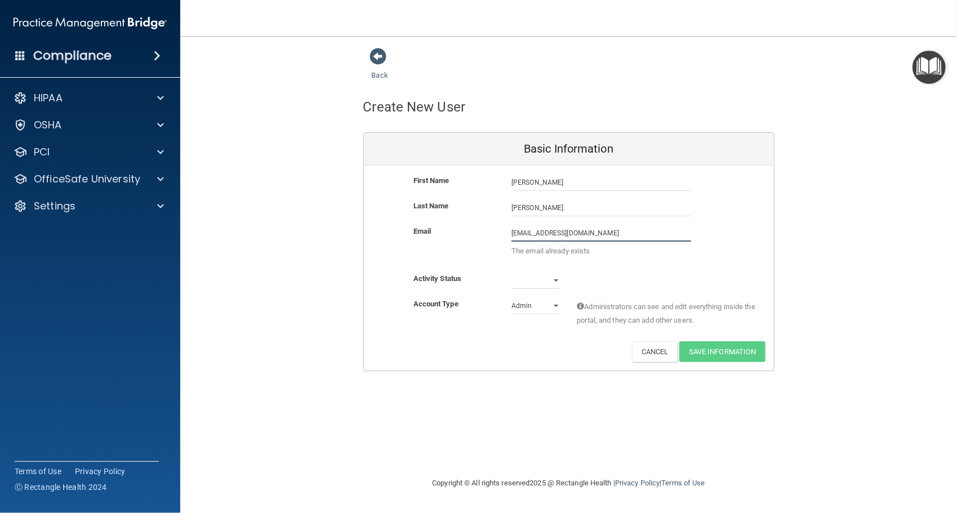
type input "NFranciotti@Hatboropediatrics.com"
click at [558, 282] on div "First Name Nina Franciotti Nina Last Name Franciotti Email NFranciotti@Hatborop…" at bounding box center [569, 268] width 410 height 205
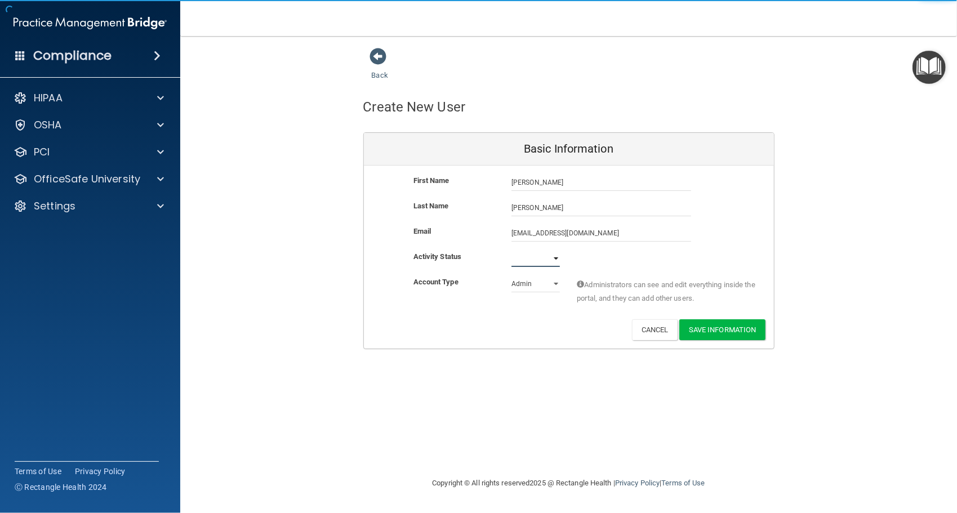
select select "active"
click at [512, 250] on select "Active Inactive" at bounding box center [536, 258] width 48 height 17
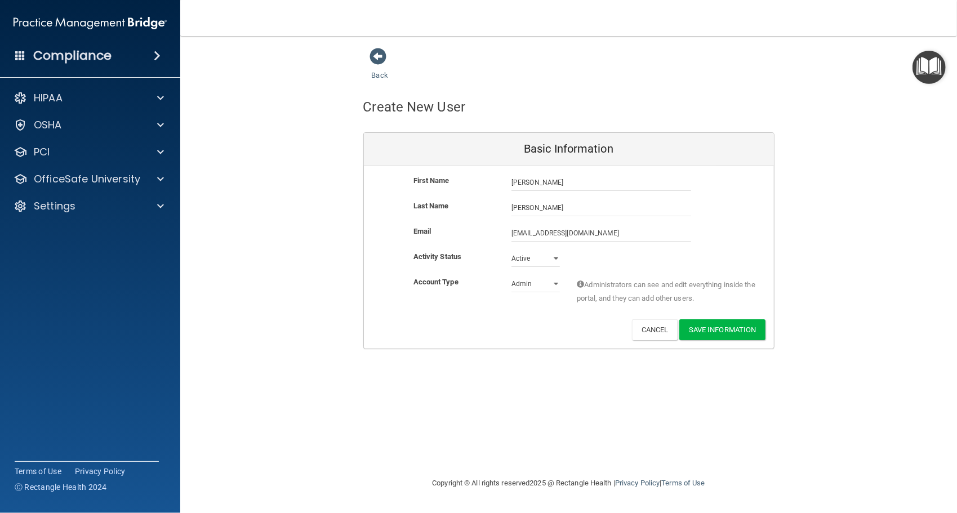
click at [562, 283] on div "Admin Member" at bounding box center [535, 284] width 65 height 17
click at [556, 282] on select "Admin Member" at bounding box center [536, 284] width 48 height 17
select select "practice_member"
click at [512, 276] on select "Admin Member" at bounding box center [536, 284] width 48 height 17
click at [711, 328] on button "Save Information" at bounding box center [723, 329] width 86 height 21
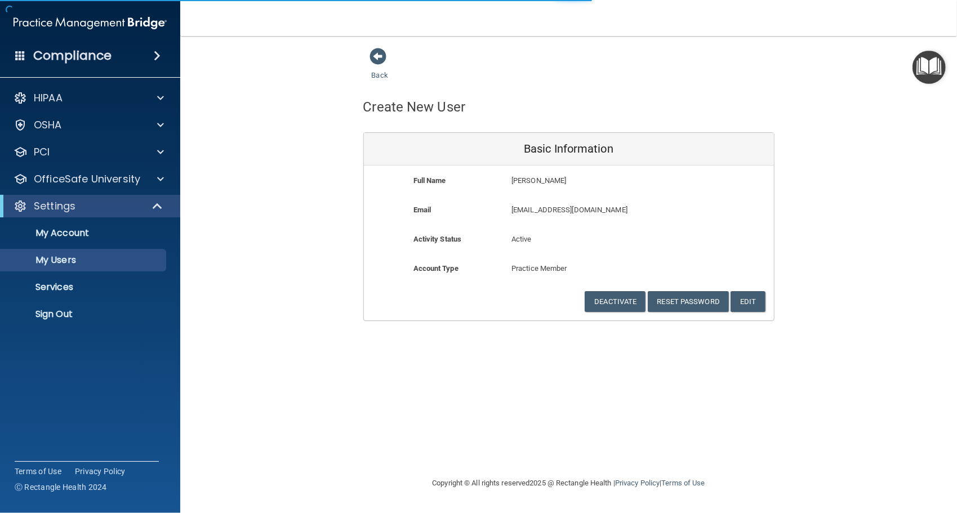
select select "20"
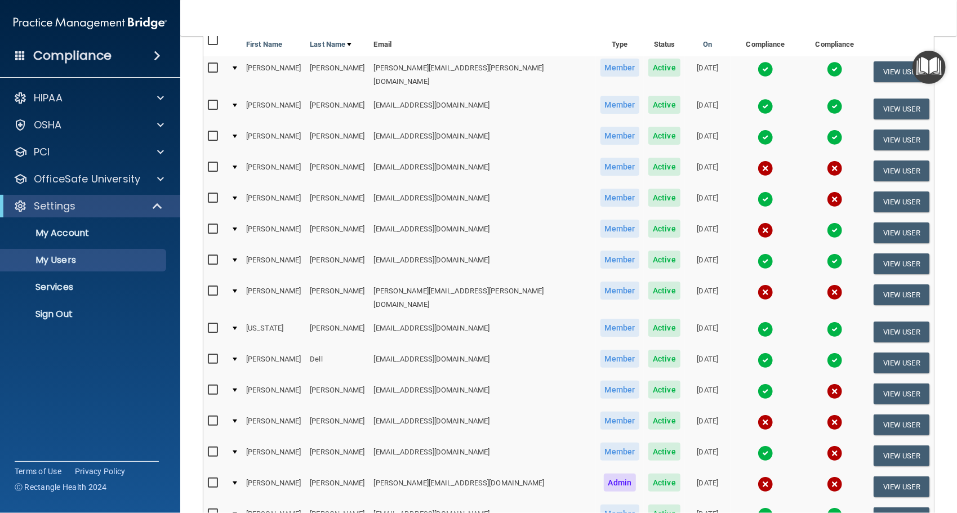
scroll to position [225, 0]
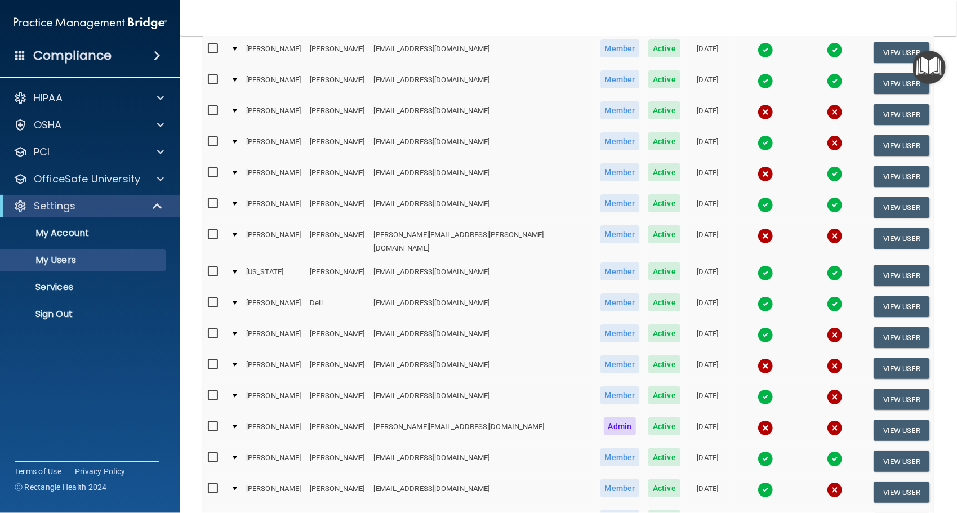
click at [214, 361] on input "checkbox" at bounding box center [214, 365] width 13 height 9
checkbox input "true"
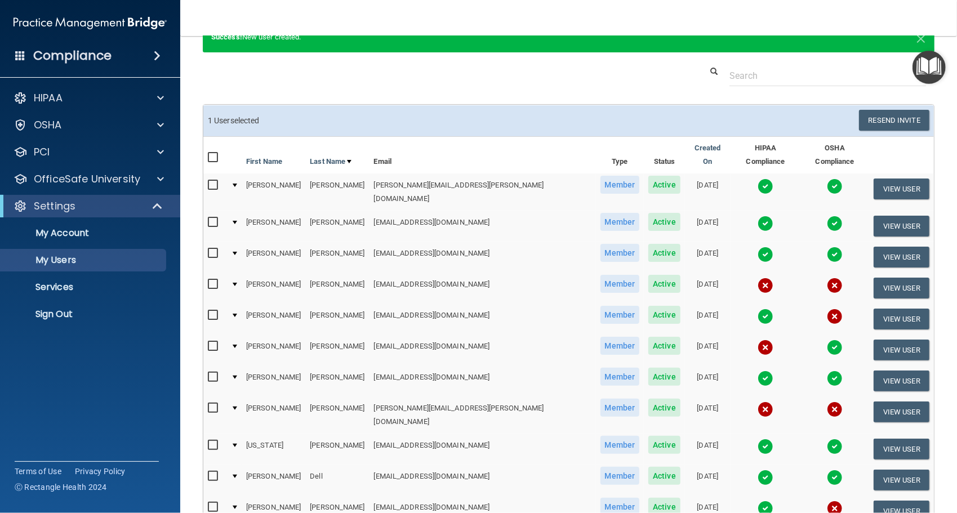
scroll to position [1, 0]
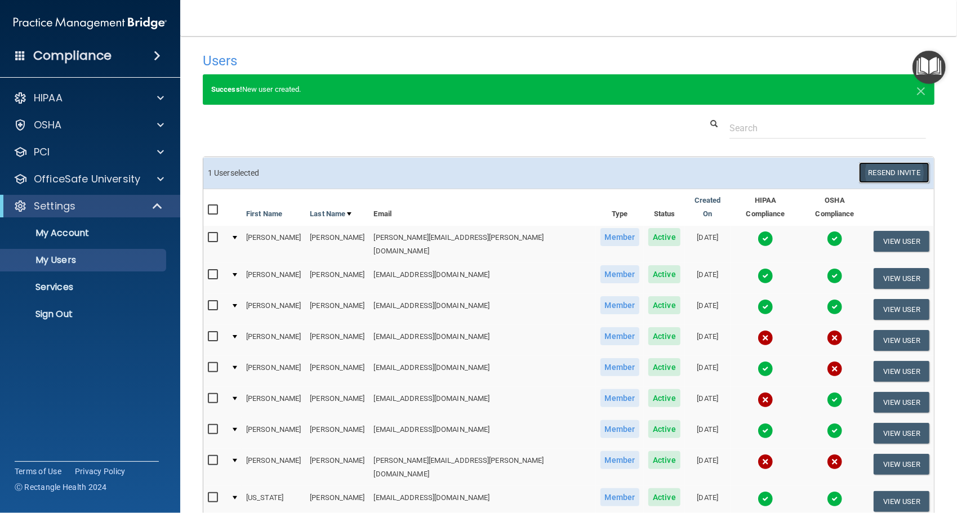
click at [894, 170] on button "Resend Invite" at bounding box center [894, 172] width 70 height 21
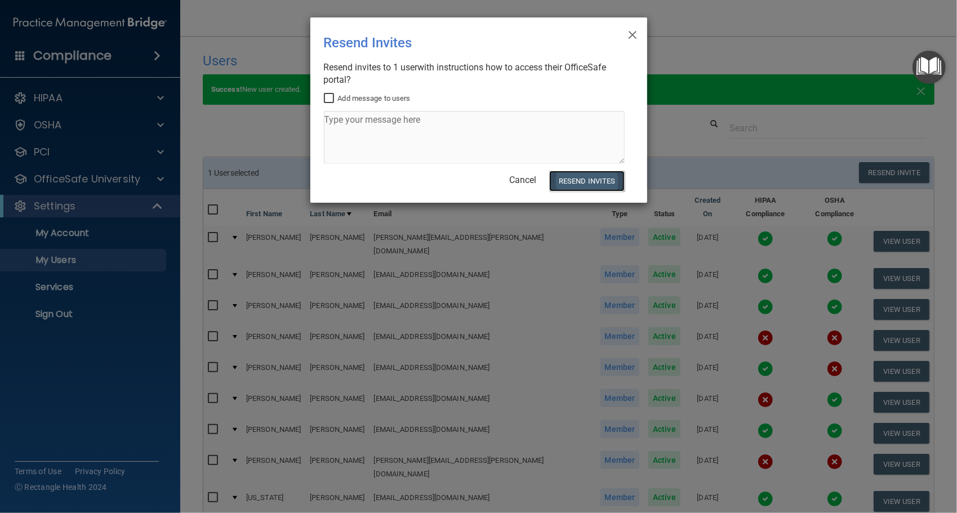
click at [598, 175] on button "Resend Invites" at bounding box center [586, 181] width 75 height 21
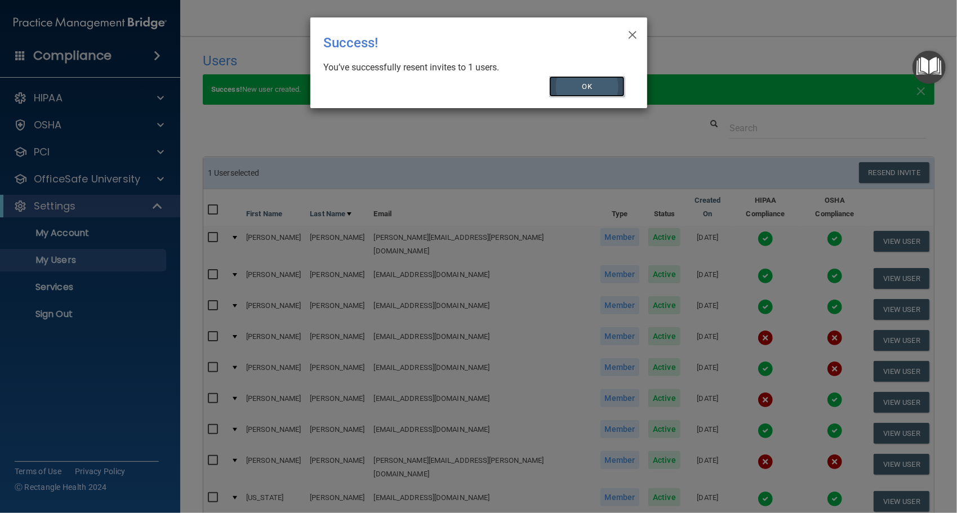
click at [579, 80] on button "OK" at bounding box center [587, 86] width 76 height 21
